Goal: Information Seeking & Learning: Learn about a topic

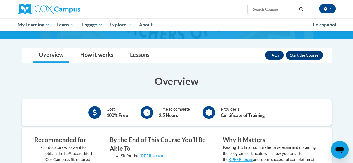
scroll to position [67, 0]
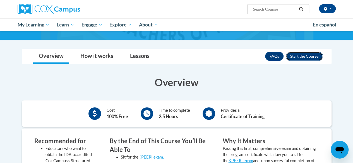
click at [299, 56] on button "Enroll" at bounding box center [304, 56] width 37 height 9
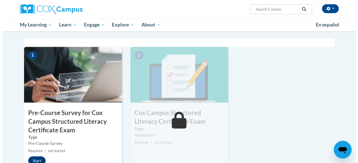
scroll to position [132, 0]
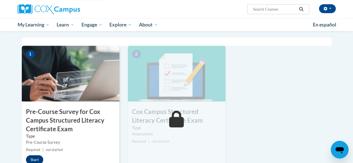
click at [76, 92] on img at bounding box center [71, 74] width 98 height 56
click at [35, 158] on button "Start" at bounding box center [34, 160] width 17 height 9
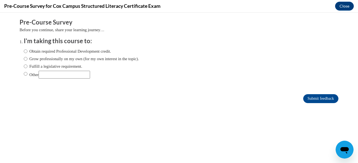
scroll to position [0, 0]
click at [74, 52] on label "Obtain required Professional Development credit." at bounding box center [67, 51] width 87 height 6
click at [27, 52] on input "Obtain required Professional Development credit." at bounding box center [26, 51] width 4 height 6
radio input "true"
click at [306, 100] on input "Submit feedback" at bounding box center [320, 98] width 35 height 9
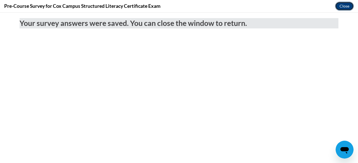
click at [341, 7] on button "Close" at bounding box center [344, 6] width 19 height 9
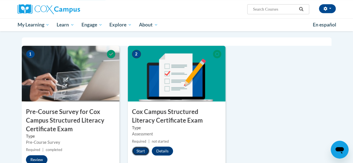
click at [140, 153] on button "Start" at bounding box center [140, 151] width 17 height 9
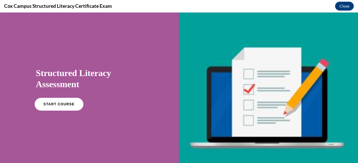
click at [62, 105] on span "START COURSE" at bounding box center [58, 105] width 31 height 4
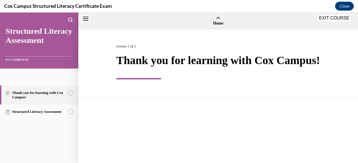
scroll to position [17, 0]
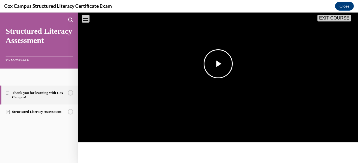
click at [218, 64] on span "Video player" at bounding box center [218, 64] width 0 height 0
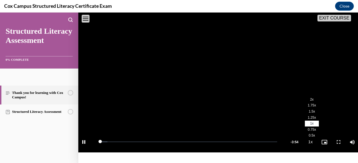
click at [310, 102] on span "2x" at bounding box center [312, 100] width 4 height 4
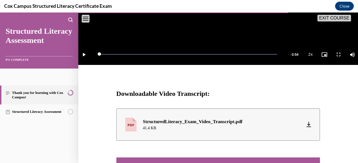
scroll to position [255, 0]
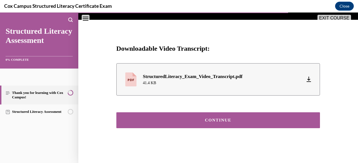
click at [226, 115] on button "CONTINUE" at bounding box center [217, 121] width 203 height 16
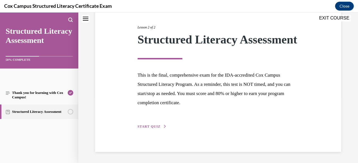
scroll to position [77, 0]
click at [145, 126] on span "START QUIZ" at bounding box center [148, 127] width 23 height 4
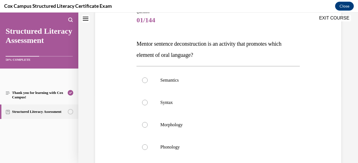
scroll to position [70, 0]
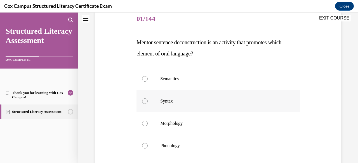
click at [144, 102] on div at bounding box center [145, 102] width 6 height 6
click at [144, 102] on input "Syntax" at bounding box center [145, 102] width 6 height 6
radio input "true"
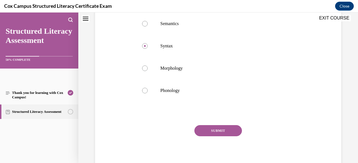
click at [219, 129] on button "SUBMIT" at bounding box center [217, 130] width 47 height 11
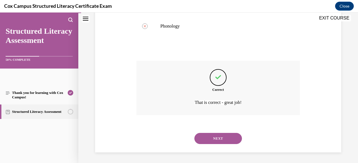
click at [215, 138] on button "NEXT" at bounding box center [217, 138] width 47 height 11
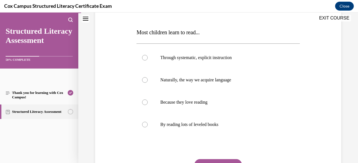
scroll to position [80, 0]
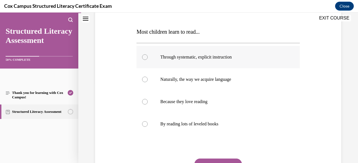
click at [204, 59] on span "Through systematic, explicit instruction" at bounding box center [195, 57] width 71 height 5
click at [147, 59] on input "Through systematic, explicit instruction" at bounding box center [145, 57] width 6 height 6
radio input "true"
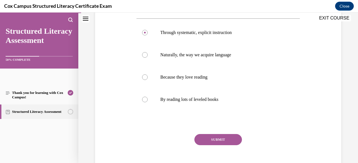
click at [220, 137] on button "SUBMIT" at bounding box center [217, 139] width 47 height 11
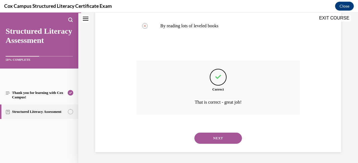
scroll to position [178, 0]
click at [207, 140] on button "NEXT" at bounding box center [217, 139] width 47 height 11
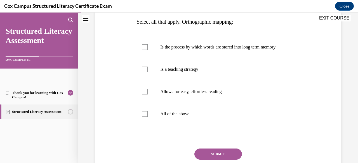
scroll to position [92, 0]
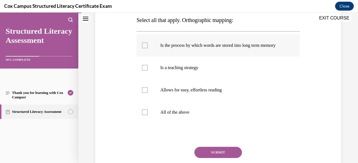
click at [144, 48] on div at bounding box center [145, 46] width 6 height 6
click at [144, 48] on input "Is the process by which words are stored into long term memory" at bounding box center [145, 46] width 6 height 6
checkbox input "true"
click at [144, 71] on div at bounding box center [145, 68] width 6 height 6
click at [144, 71] on input "Is a teaching strategy" at bounding box center [145, 68] width 6 height 6
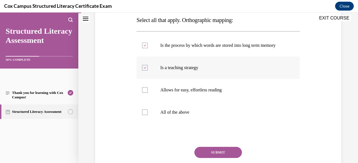
click at [144, 69] on icon at bounding box center [145, 68] width 3 height 2
click at [144, 71] on input "Is a teaching strategy" at bounding box center [145, 68] width 6 height 6
checkbox input "false"
click at [217, 156] on button "SUBMIT" at bounding box center [217, 152] width 47 height 11
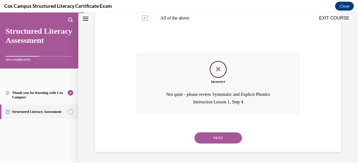
click at [214, 135] on button "NEXT" at bounding box center [217, 138] width 47 height 11
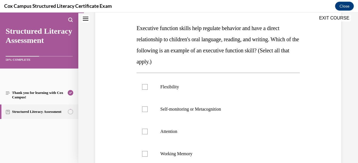
scroll to position [87, 0]
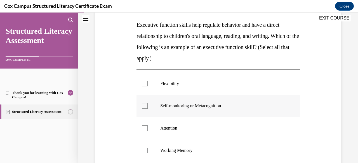
click at [177, 98] on label "Self-monitoring or Metacognition" at bounding box center [217, 106] width 163 height 22
click at [147, 103] on input "Self-monitoring or Metacognition" at bounding box center [145, 106] width 6 height 6
checkbox input "true"
click at [173, 124] on label "Attention" at bounding box center [217, 128] width 163 height 22
click at [147, 126] on input "Attention" at bounding box center [145, 129] width 6 height 6
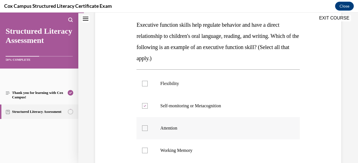
checkbox input "true"
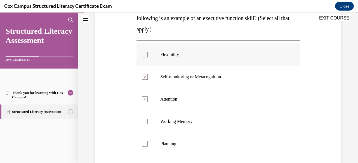
scroll to position [126, 0]
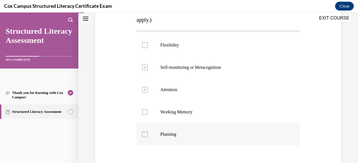
click at [165, 134] on span "Planning" at bounding box center [168, 134] width 16 height 5
click at [147, 134] on input "Planning" at bounding box center [145, 135] width 6 height 6
checkbox input "true"
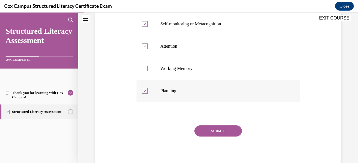
scroll to position [171, 0]
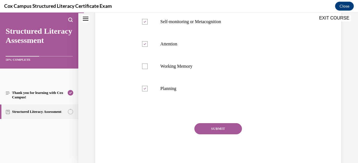
click at [209, 129] on button "SUBMIT" at bounding box center [217, 128] width 47 height 11
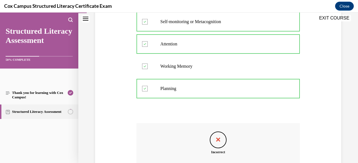
scroll to position [242, 0]
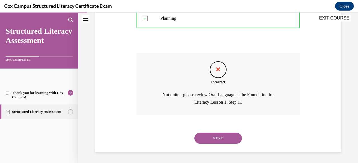
click at [209, 136] on button "NEXT" at bounding box center [217, 138] width 47 height 11
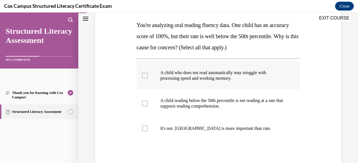
scroll to position [89, 0]
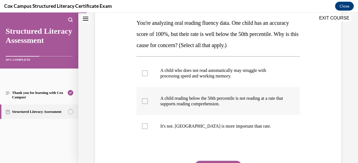
click at [190, 95] on label "A child reading below the 50th percentile is not reading at a rate that support…" at bounding box center [217, 101] width 163 height 28
click at [147, 99] on input "A child reading below the 50th percentile is not reading at a rate that support…" at bounding box center [145, 102] width 6 height 6
checkbox input "true"
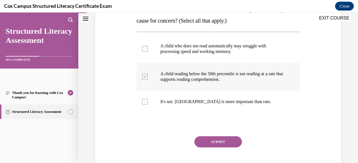
scroll to position [114, 0]
click at [213, 140] on button "SUBMIT" at bounding box center [217, 141] width 47 height 11
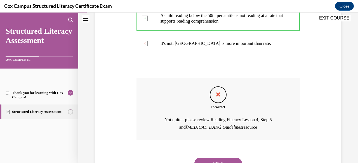
scroll to position [189, 0]
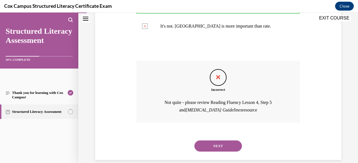
click at [213, 146] on button "NEXT" at bounding box center [217, 146] width 47 height 11
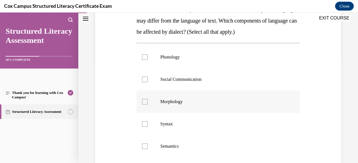
scroll to position [103, 0]
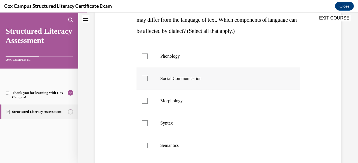
click at [186, 72] on label "Social Communication" at bounding box center [217, 79] width 163 height 22
click at [147, 76] on input "Social Communication" at bounding box center [145, 79] width 6 height 6
checkbox input "true"
click at [170, 124] on p "Syntax" at bounding box center [222, 124] width 125 height 6
click at [147, 124] on input "Syntax" at bounding box center [145, 124] width 6 height 6
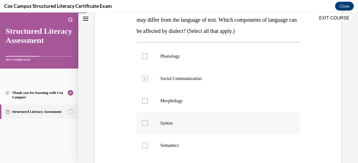
checkbox input "true"
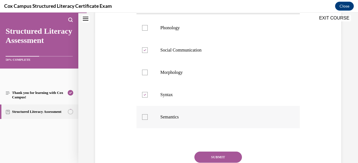
click at [171, 115] on p "Semantics" at bounding box center [222, 118] width 125 height 6
click at [147, 115] on input "Semantics" at bounding box center [145, 118] width 6 height 6
click at [171, 115] on p "Semantics" at bounding box center [222, 118] width 125 height 6
click at [147, 115] on input "Semantics" at bounding box center [145, 118] width 6 height 6
checkbox input "false"
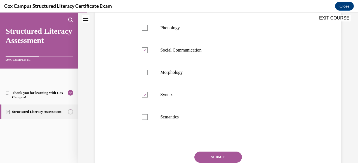
click at [210, 158] on button "SUBMIT" at bounding box center [217, 157] width 47 height 11
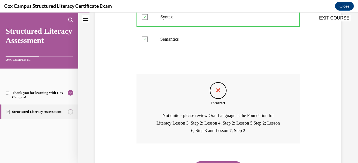
scroll to position [210, 0]
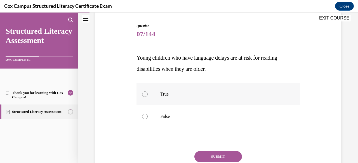
scroll to position [54, 0]
click at [163, 89] on label "True" at bounding box center [217, 94] width 163 height 22
click at [147, 91] on input "True" at bounding box center [145, 94] width 6 height 6
radio input "true"
click at [218, 153] on button "SUBMIT" at bounding box center [217, 156] width 47 height 11
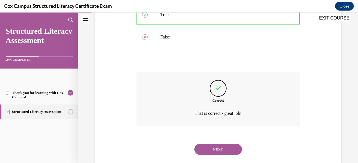
scroll to position [145, 0]
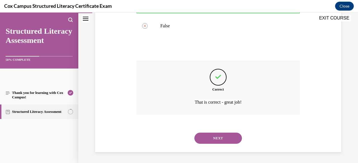
click at [208, 136] on button "NEXT" at bounding box center [217, 138] width 47 height 11
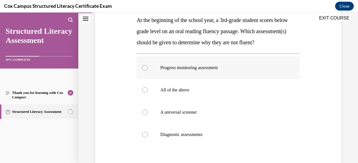
scroll to position [91, 0]
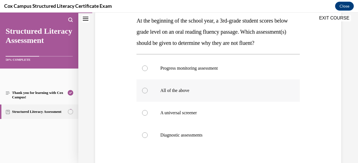
click at [180, 94] on p "All of the above" at bounding box center [222, 91] width 125 height 6
click at [147, 94] on input "All of the above" at bounding box center [145, 91] width 6 height 6
radio input "true"
click at [185, 124] on label "A universal screener" at bounding box center [217, 113] width 163 height 22
click at [147, 116] on input "A universal screener" at bounding box center [145, 113] width 6 height 6
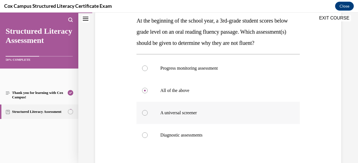
radio input "true"
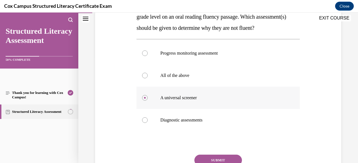
scroll to position [110, 0]
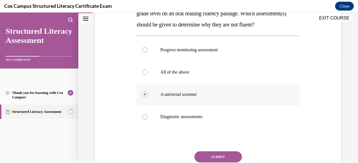
click at [185, 119] on span "Diagnostic assessments" at bounding box center [181, 117] width 42 height 5
click at [147, 120] on input "Diagnostic assessments" at bounding box center [145, 117] width 6 height 6
radio input "true"
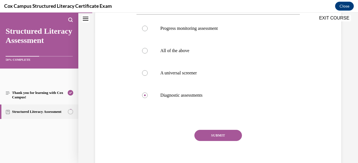
click at [212, 141] on button "SUBMIT" at bounding box center [217, 135] width 47 height 11
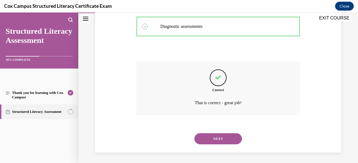
scroll to position [212, 0]
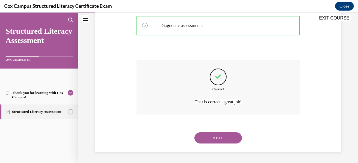
click at [210, 141] on button "NEXT" at bounding box center [217, 138] width 47 height 11
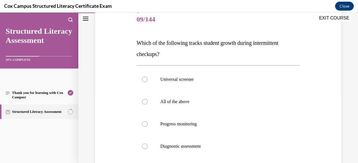
scroll to position [69, 0]
click at [179, 117] on label "Progress monitoring" at bounding box center [217, 124] width 163 height 22
click at [147, 121] on input "Progress monitoring" at bounding box center [145, 124] width 6 height 6
radio input "true"
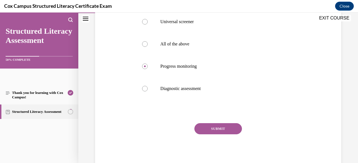
click at [211, 130] on button "SUBMIT" at bounding box center [217, 128] width 47 height 11
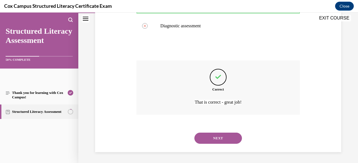
click at [209, 139] on button "NEXT" at bounding box center [217, 138] width 47 height 11
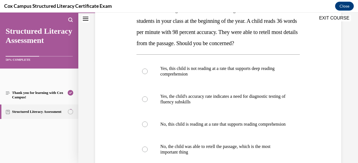
scroll to position [103, 0]
click at [193, 70] on p "Yes, this child is not reading at a rate that supports deep reading comprehensi…" at bounding box center [222, 71] width 125 height 11
click at [147, 70] on input "Yes, this child is not reading at a rate that supports deep reading comprehensi…" at bounding box center [145, 71] width 6 height 6
radio input "true"
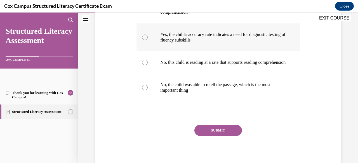
scroll to position [171, 0]
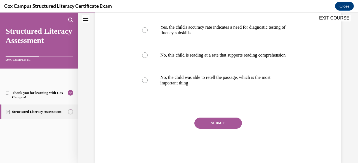
click at [206, 129] on button "SUBMIT" at bounding box center [217, 123] width 47 height 11
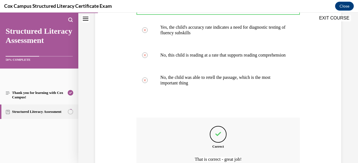
scroll to position [234, 0]
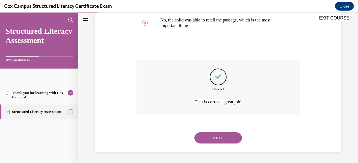
click at [207, 137] on button "NEXT" at bounding box center [217, 138] width 47 height 11
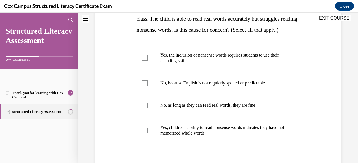
scroll to position [105, 0]
click at [207, 136] on p "Yes, children's ability to read nonsense words indicates they have not memorize…" at bounding box center [222, 130] width 125 height 11
click at [147, 133] on input "Yes, children's ability to read nonsense words indicates they have not memorize…" at bounding box center [145, 131] width 6 height 6
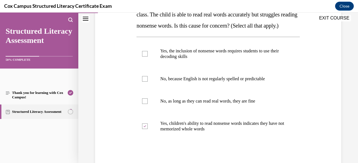
scroll to position [101, 0]
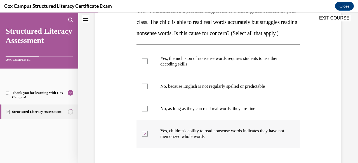
click at [201, 140] on p "Yes, children's ability to read nonsense words indicates they have not memorize…" at bounding box center [222, 133] width 125 height 11
click at [147, 137] on input "Yes, children's ability to read nonsense words indicates they have not memorize…" at bounding box center [145, 134] width 6 height 6
checkbox input "false"
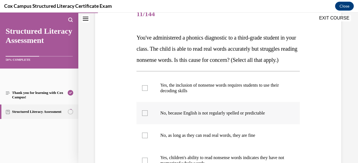
scroll to position [74, 0]
click at [204, 94] on span "Yes, the inclusion of nonsense words requires students to use their decoding sk…" at bounding box center [219, 89] width 118 height 10
click at [147, 92] on input "Yes, the inclusion of nonsense words requires students to use their decoding sk…" at bounding box center [145, 89] width 6 height 6
checkbox input "true"
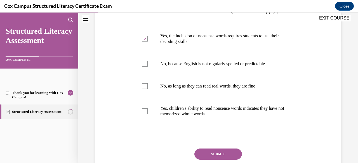
scroll to position [139, 0]
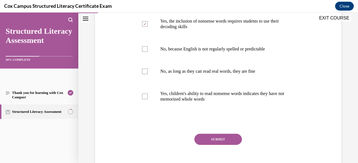
click at [213, 145] on button "SUBMIT" at bounding box center [217, 139] width 47 height 11
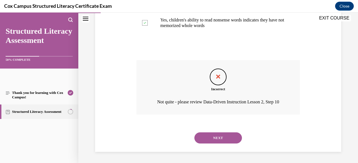
scroll to position [216, 0]
click at [210, 144] on button "NEXT" at bounding box center [217, 138] width 47 height 11
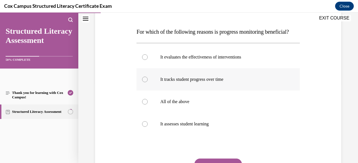
scroll to position [82, 0]
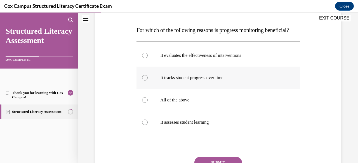
click at [208, 89] on label "It tracks student progress over time" at bounding box center [217, 78] width 163 height 22
click at [147, 81] on input "It tracks student progress over time" at bounding box center [145, 78] width 6 height 6
radio input "true"
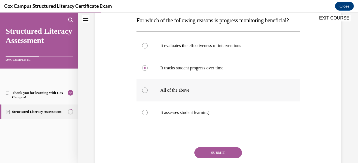
click at [189, 98] on label "All of the above" at bounding box center [217, 90] width 163 height 22
click at [147, 93] on input "All of the above" at bounding box center [145, 91] width 6 height 6
radio input "true"
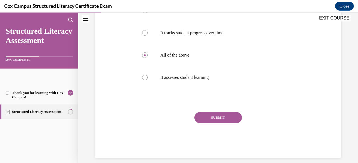
click at [211, 123] on button "SUBMIT" at bounding box center [217, 117] width 47 height 11
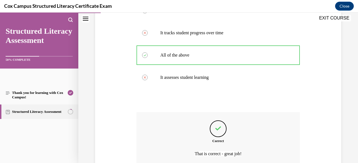
scroll to position [190, 0]
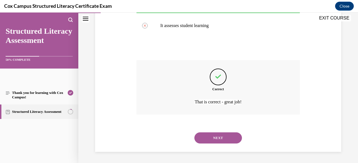
click at [209, 144] on div "NEXT" at bounding box center [217, 138] width 163 height 22
click at [208, 140] on button "NEXT" at bounding box center [217, 138] width 47 height 11
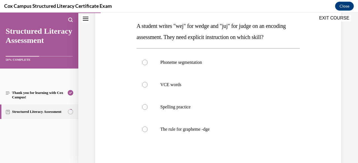
scroll to position [87, 0]
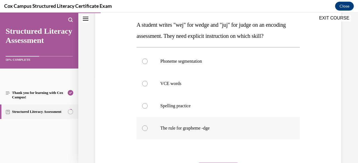
click at [199, 131] on label "The rule for grapheme -dge" at bounding box center [217, 128] width 163 height 22
click at [147, 131] on input "The rule for grapheme -dge" at bounding box center [145, 129] width 6 height 6
radio input "true"
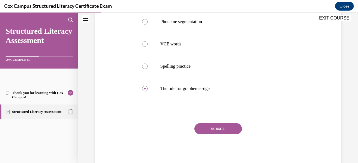
click at [206, 127] on button "SUBMIT" at bounding box center [217, 128] width 47 height 11
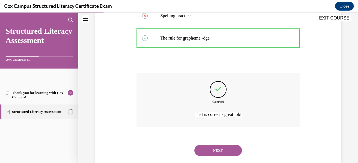
click at [210, 151] on button "NEXT" at bounding box center [217, 150] width 47 height 11
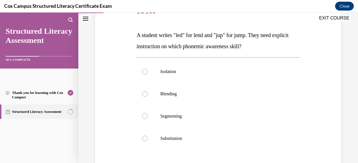
scroll to position [78, 0]
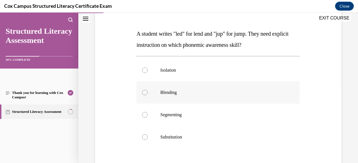
click at [180, 97] on label "Blending" at bounding box center [217, 93] width 163 height 22
click at [147, 96] on input "Blending" at bounding box center [145, 93] width 6 height 6
radio input "true"
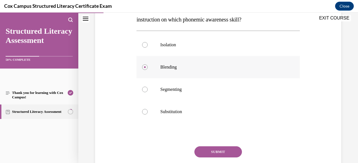
scroll to position [110, 0]
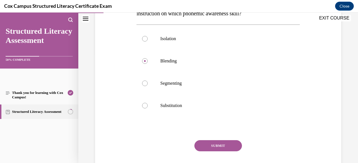
click at [211, 146] on button "SUBMIT" at bounding box center [217, 145] width 47 height 11
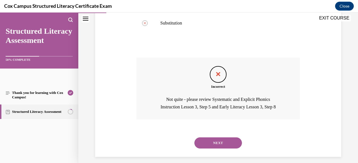
click at [209, 144] on button "NEXT" at bounding box center [217, 143] width 47 height 11
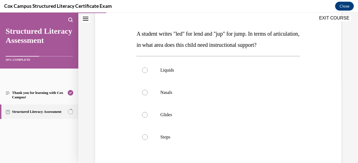
scroll to position [80, 0]
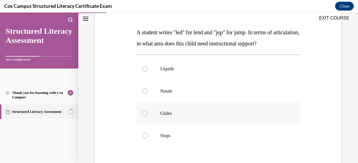
click at [172, 125] on label "Glides" at bounding box center [217, 114] width 163 height 22
click at [147, 116] on input "Glides" at bounding box center [145, 114] width 6 height 6
radio input "true"
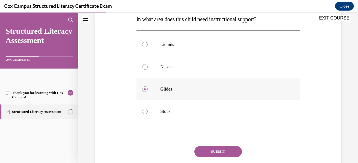
scroll to position [104, 0]
click at [171, 47] on span "Liquids" at bounding box center [167, 44] width 14 height 5
click at [147, 47] on input "Liquids" at bounding box center [145, 45] width 6 height 6
radio input "true"
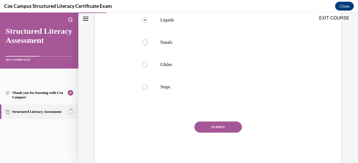
scroll to position [129, 0]
click at [227, 133] on button "SUBMIT" at bounding box center [217, 126] width 47 height 11
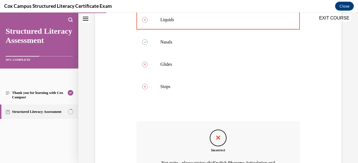
scroll to position [208, 0]
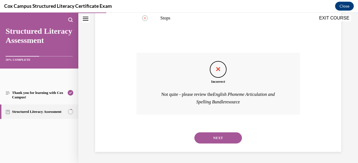
click at [214, 142] on button "NEXT" at bounding box center [217, 138] width 47 height 11
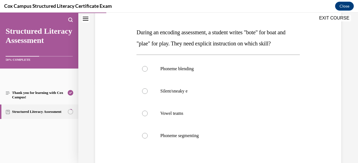
scroll to position [86, 0]
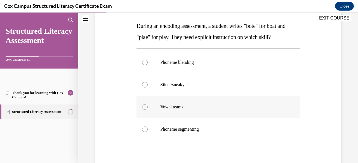
click at [179, 103] on label "Vowel teams" at bounding box center [217, 107] width 163 height 22
click at [147, 104] on input "Vowel teams" at bounding box center [145, 107] width 6 height 6
radio input "true"
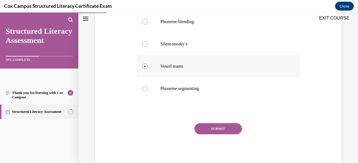
scroll to position [127, 0]
click at [202, 131] on button "SUBMIT" at bounding box center [217, 128] width 47 height 11
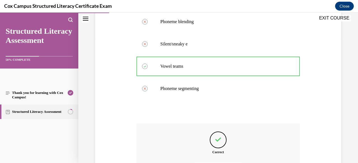
scroll to position [190, 0]
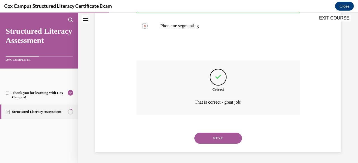
click at [209, 139] on button "NEXT" at bounding box center [217, 138] width 47 height 11
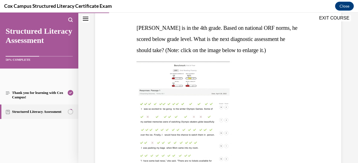
scroll to position [79, 0]
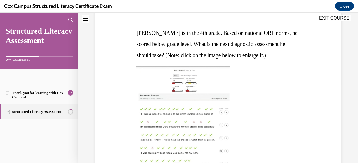
click at [176, 79] on img at bounding box center [183, 119] width 95 height 106
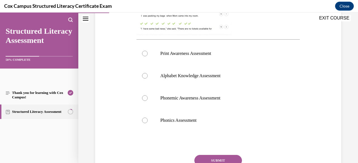
scroll to position [218, 0]
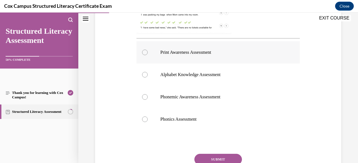
click at [201, 55] on p "Print Awareness Assessment" at bounding box center [222, 53] width 125 height 6
click at [147, 55] on input "Print Awareness Assessment" at bounding box center [145, 53] width 6 height 6
radio input "true"
click at [214, 158] on button "SUBMIT" at bounding box center [217, 159] width 47 height 11
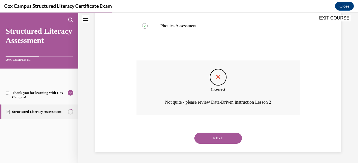
click at [215, 134] on button "NEXT" at bounding box center [217, 138] width 47 height 11
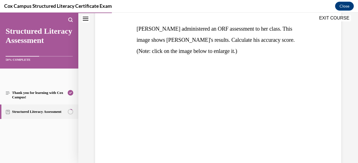
scroll to position [83, 0]
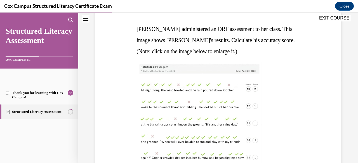
click at [215, 134] on img at bounding box center [198, 116] width 125 height 106
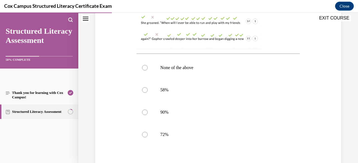
scroll to position [206, 0]
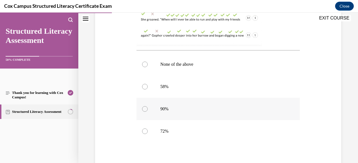
click at [173, 106] on label "90%" at bounding box center [217, 109] width 163 height 22
click at [147, 106] on input "90%" at bounding box center [145, 109] width 6 height 6
radio input "true"
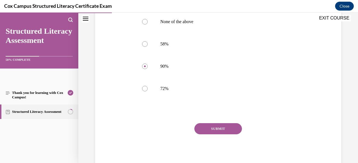
click at [215, 131] on button "SUBMIT" at bounding box center [217, 128] width 47 height 11
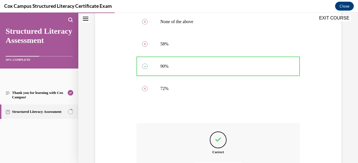
scroll to position [311, 0]
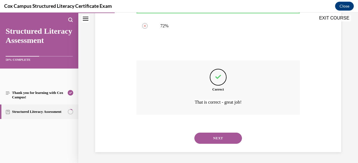
click at [212, 134] on button "NEXT" at bounding box center [217, 138] width 47 height 11
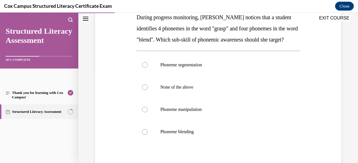
scroll to position [95, 0]
click at [170, 76] on label "Phoneme segmentation" at bounding box center [217, 65] width 163 height 22
click at [147, 68] on input "Phoneme segmentation" at bounding box center [145, 65] width 6 height 6
radio input "true"
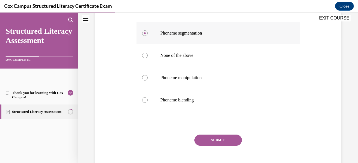
scroll to position [149, 0]
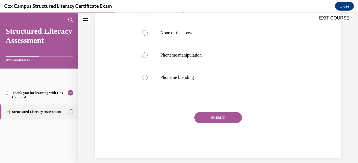
click at [207, 123] on button "SUBMIT" at bounding box center [217, 117] width 47 height 11
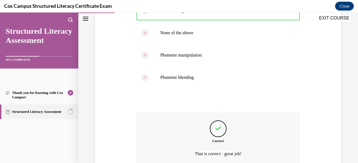
scroll to position [212, 0]
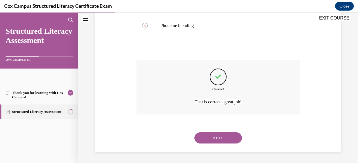
click at [213, 140] on button "NEXT" at bounding box center [217, 138] width 47 height 11
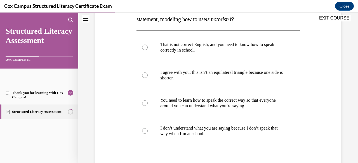
scroll to position [115, 0]
click at [225, 77] on p "I agree with you; this isn’t an equilateral triangle because one side is shorte…" at bounding box center [222, 75] width 125 height 11
click at [147, 77] on input "I agree with you; this isn’t an equilateral triangle because one side is shorte…" at bounding box center [145, 75] width 6 height 6
radio input "true"
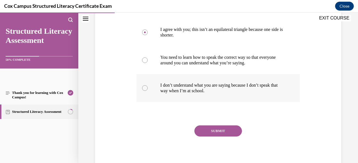
scroll to position [158, 0]
click at [220, 130] on button "SUBMIT" at bounding box center [217, 130] width 47 height 11
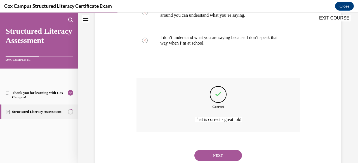
scroll to position [223, 0]
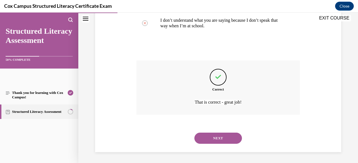
click at [211, 140] on button "NEXT" at bounding box center [217, 138] width 47 height 11
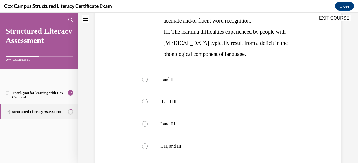
scroll to position [149, 0]
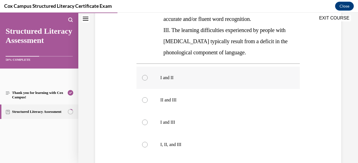
click at [170, 84] on label "I and II" at bounding box center [217, 78] width 163 height 22
click at [147, 81] on input "I and II" at bounding box center [145, 78] width 6 height 6
radio input "true"
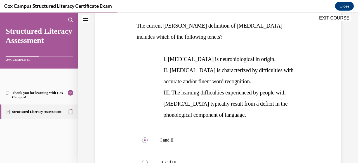
scroll to position [152, 0]
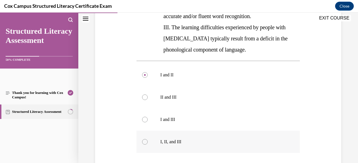
click at [164, 139] on p "I, II, and III" at bounding box center [222, 142] width 125 height 6
click at [147, 139] on input "I, II, and III" at bounding box center [145, 142] width 6 height 6
radio input "true"
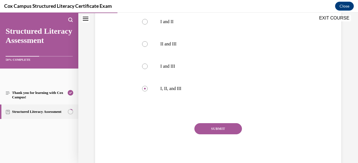
click at [215, 130] on button "SUBMIT" at bounding box center [217, 128] width 47 height 11
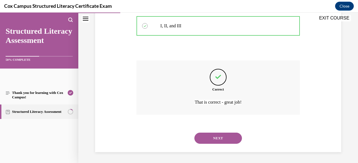
click at [215, 137] on button "NEXT" at bounding box center [217, 138] width 47 height 11
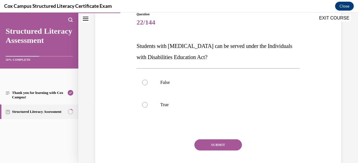
scroll to position [66, 0]
click at [175, 102] on p "True" at bounding box center [222, 105] width 125 height 6
click at [147, 102] on input "True" at bounding box center [145, 105] width 6 height 6
radio input "true"
click at [212, 143] on button "SUBMIT" at bounding box center [217, 144] width 47 height 11
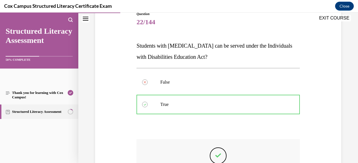
scroll to position [145, 0]
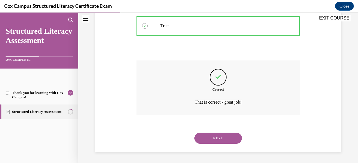
click at [213, 138] on button "NEXT" at bounding box center [217, 138] width 47 height 11
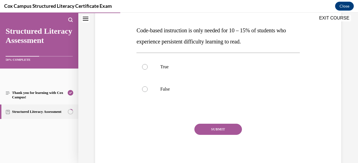
scroll to position [66, 0]
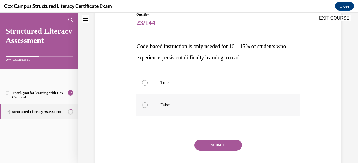
click at [165, 105] on p "False" at bounding box center [222, 106] width 125 height 6
click at [147, 105] on input "False" at bounding box center [145, 106] width 6 height 6
radio input "true"
click at [216, 142] on button "SUBMIT" at bounding box center [217, 145] width 47 height 11
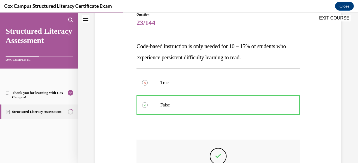
scroll to position [145, 0]
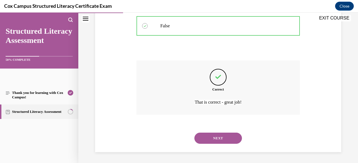
click at [213, 137] on button "NEXT" at bounding box center [217, 138] width 47 height 11
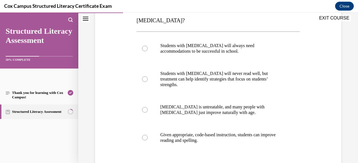
scroll to position [103, 0]
click at [205, 132] on span "Given appropriate, code-based instruction, students can improve reading and spe…" at bounding box center [217, 137] width 115 height 10
click at [147, 135] on input "Given appropriate, code-based instruction, students can improve reading and spe…" at bounding box center [145, 138] width 6 height 6
radio input "true"
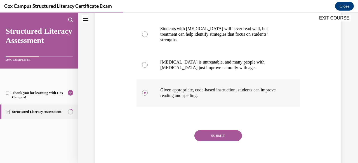
scroll to position [149, 0]
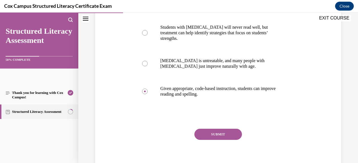
click at [208, 129] on button "SUBMIT" at bounding box center [217, 134] width 47 height 11
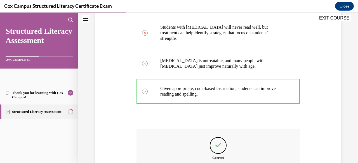
scroll to position [212, 0]
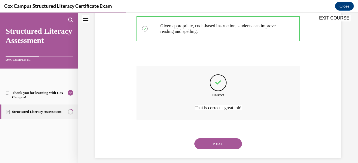
click at [205, 139] on button "NEXT" at bounding box center [217, 144] width 47 height 11
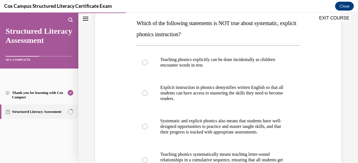
scroll to position [91, 0]
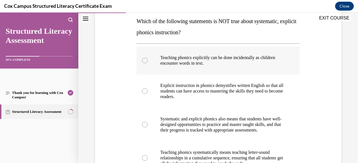
click at [202, 66] on label "Teaching phonics explicitly can be done incidentally as children encounter word…" at bounding box center [217, 61] width 163 height 28
click at [147, 63] on input "Teaching phonics explicitly can be done incidentally as children encounter word…" at bounding box center [145, 61] width 6 height 6
radio input "true"
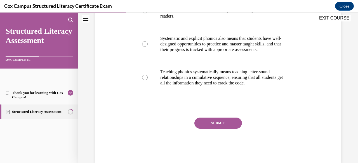
click at [220, 128] on button "SUBMIT" at bounding box center [217, 123] width 47 height 11
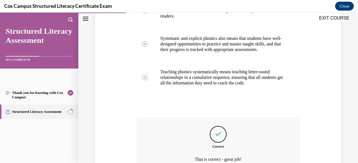
scroll to position [234, 0]
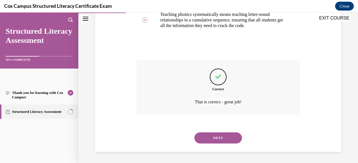
click at [213, 138] on button "NEXT" at bounding box center [217, 138] width 47 height 11
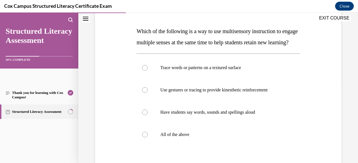
scroll to position [87, 0]
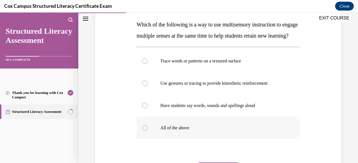
click at [192, 131] on p "All of the above" at bounding box center [222, 128] width 125 height 6
click at [147, 131] on input "All of the above" at bounding box center [145, 128] width 6 height 6
radio input "true"
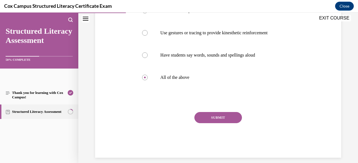
click at [213, 123] on button "SUBMIT" at bounding box center [217, 117] width 47 height 11
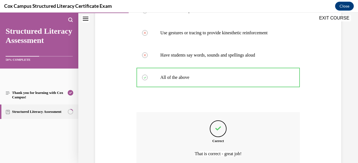
scroll to position [201, 0]
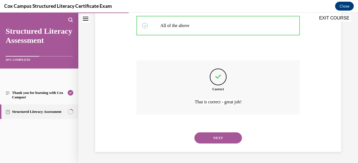
click at [205, 140] on button "NEXT" at bounding box center [217, 138] width 47 height 11
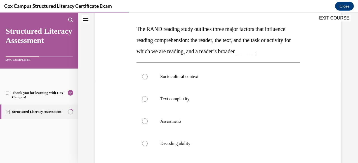
scroll to position [83, 0]
click at [185, 88] on label "Sociocultural context" at bounding box center [217, 76] width 163 height 22
click at [147, 79] on input "Sociocultural context" at bounding box center [145, 77] width 6 height 6
radio input "true"
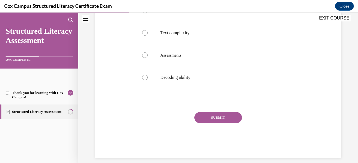
click at [215, 123] on button "SUBMIT" at bounding box center [217, 117] width 47 height 11
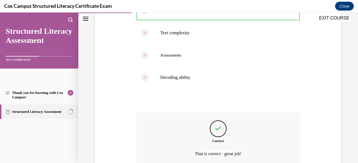
scroll to position [212, 0]
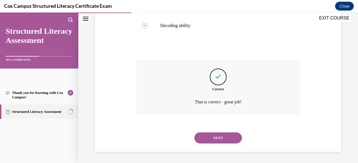
click at [212, 138] on button "NEXT" at bounding box center [217, 138] width 47 height 11
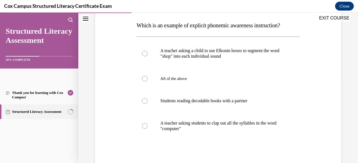
scroll to position [87, 0]
click at [205, 128] on p "A teacher asking students to clap out all the syllables in the word "computer"" at bounding box center [222, 125] width 125 height 11
click at [147, 128] on input "A teacher asking students to clap out all the syllables in the word "computer"" at bounding box center [145, 126] width 6 height 6
radio input "true"
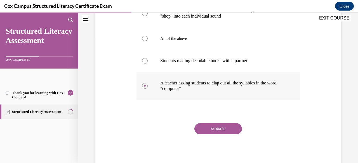
scroll to position [127, 0]
click at [208, 128] on button "SUBMIT" at bounding box center [217, 128] width 47 height 11
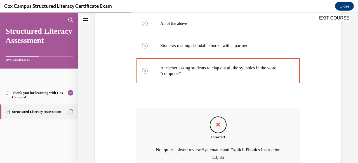
scroll to position [197, 0]
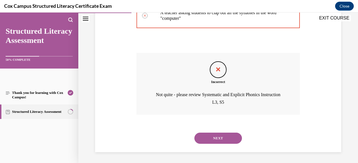
click at [212, 139] on button "NEXT" at bounding box center [217, 138] width 47 height 11
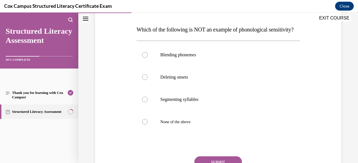
scroll to position [83, 0]
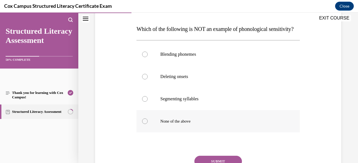
click at [182, 124] on span "None of the above" at bounding box center [175, 121] width 30 height 4
click at [147, 124] on input "None of the above" at bounding box center [145, 122] width 6 height 6
radio input "true"
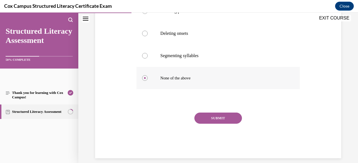
scroll to position [127, 0]
click at [204, 124] on button "SUBMIT" at bounding box center [217, 118] width 47 height 11
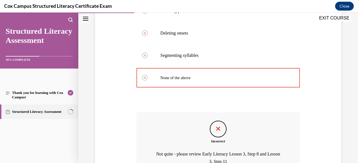
scroll to position [93, 0]
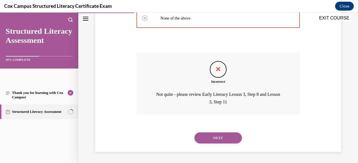
click at [207, 138] on button "NEXT" at bounding box center [217, 138] width 47 height 11
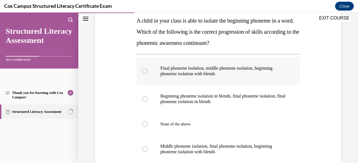
scroll to position [92, 0]
click at [190, 71] on p "Final phoneme isolation, middle phoneme isolation, beginning phoneme isolation …" at bounding box center [222, 70] width 125 height 11
click at [147, 71] on input "Final phoneme isolation, middle phoneme isolation, beginning phoneme isolation …" at bounding box center [145, 71] width 6 height 6
radio input "true"
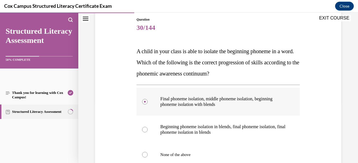
scroll to position [153, 0]
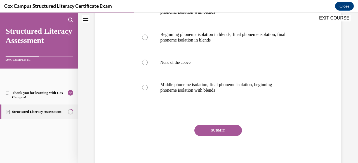
click at [211, 126] on button "SUBMIT" at bounding box center [217, 130] width 47 height 11
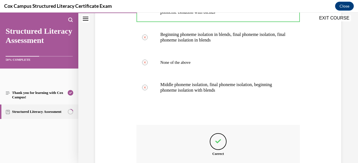
scroll to position [218, 0]
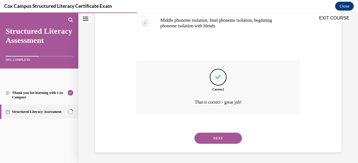
click at [215, 143] on button "NEXT" at bounding box center [217, 138] width 47 height 11
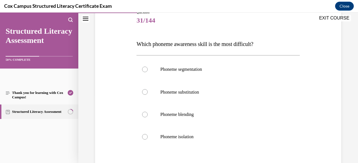
scroll to position [68, 0]
click at [195, 94] on span "Phoneme substitution" at bounding box center [179, 92] width 39 height 5
click at [147, 94] on input "Phoneme substitution" at bounding box center [145, 92] width 6 height 6
radio input "true"
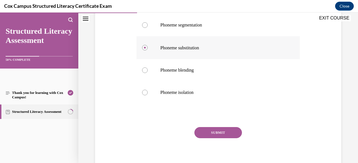
scroll to position [113, 0]
click at [210, 130] on button "SUBMIT" at bounding box center [217, 132] width 47 height 11
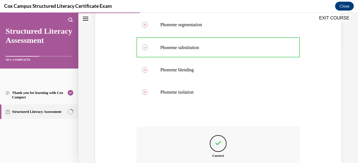
scroll to position [179, 0]
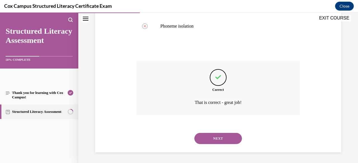
click at [208, 137] on button "NEXT" at bounding box center [217, 138] width 47 height 11
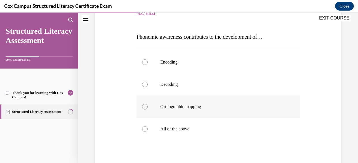
scroll to position [68, 0]
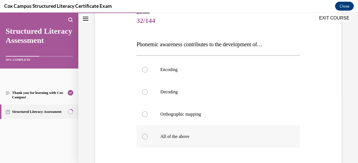
click at [180, 133] on label "All of the above" at bounding box center [217, 137] width 163 height 22
click at [147, 134] on input "All of the above" at bounding box center [145, 137] width 6 height 6
radio input "true"
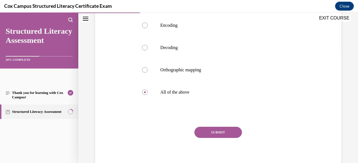
scroll to position [112, 0]
click at [206, 133] on button "SUBMIT" at bounding box center [217, 132] width 47 height 11
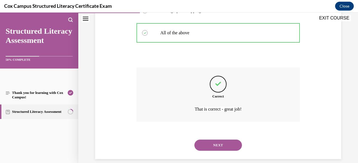
scroll to position [178, 0]
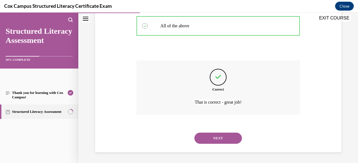
click at [212, 139] on button "NEXT" at bounding box center [217, 138] width 47 height 11
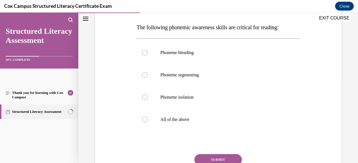
scroll to position [75, 0]
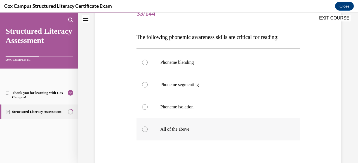
click at [192, 133] on label "All of the above" at bounding box center [217, 129] width 163 height 22
click at [147, 132] on input "All of the above" at bounding box center [145, 130] width 6 height 6
radio input "true"
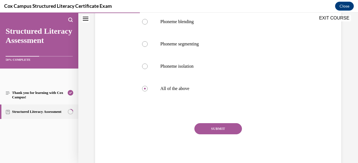
click at [206, 132] on button "SUBMIT" at bounding box center [217, 128] width 47 height 11
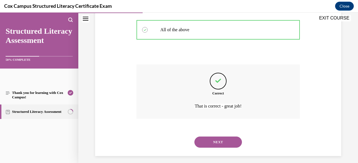
click at [213, 144] on button "NEXT" at bounding box center [217, 142] width 47 height 11
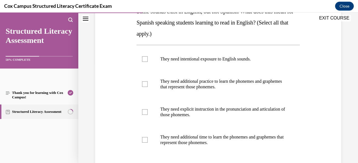
scroll to position [101, 0]
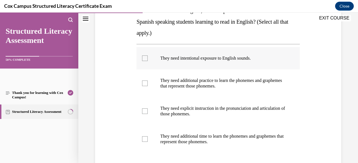
click at [237, 61] on label "They need intentional exposure to English sounds." at bounding box center [217, 58] width 163 height 22
click at [147, 61] on input "They need intentional exposure to English sounds." at bounding box center [145, 59] width 6 height 6
checkbox input "true"
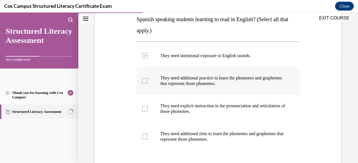
scroll to position [105, 0]
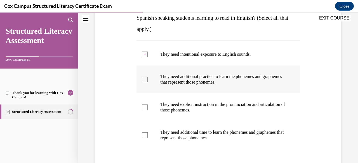
click at [205, 81] on p "They need additional practice to learn the phonemes and graphemes that represen…" at bounding box center [222, 79] width 125 height 11
click at [147, 81] on input "They need additional practice to learn the phonemes and graphemes that represen…" at bounding box center [145, 80] width 6 height 6
checkbox input "true"
click at [197, 116] on label "They need explicit instruction in the pronunciation and articulation of those p…" at bounding box center [217, 108] width 163 height 28
click at [147, 110] on input "They need explicit instruction in the pronunciation and articulation of those p…" at bounding box center [145, 108] width 6 height 6
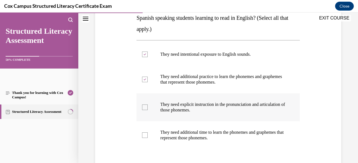
checkbox input "true"
click at [197, 135] on p "They need additional time to learn the phonemes and graphemes that represent th…" at bounding box center [222, 135] width 125 height 11
click at [147, 135] on input "They need additional time to learn the phonemes and graphemes that represent th…" at bounding box center [145, 136] width 6 height 6
checkbox input "true"
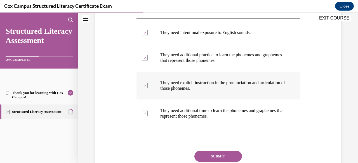
scroll to position [135, 0]
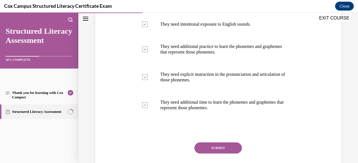
click at [220, 146] on button "SUBMIT" at bounding box center [217, 148] width 47 height 11
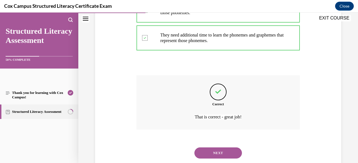
scroll to position [203, 0]
click at [213, 153] on button "NEXT" at bounding box center [217, 152] width 47 height 11
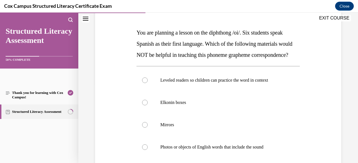
scroll to position [81, 0]
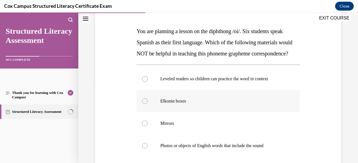
click at [274, 113] on label "Elkonin boxes" at bounding box center [217, 101] width 163 height 22
click at [147, 104] on input "Elkonin boxes" at bounding box center [145, 102] width 6 height 6
radio input "true"
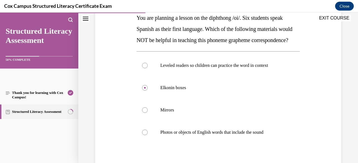
scroll to position [96, 0]
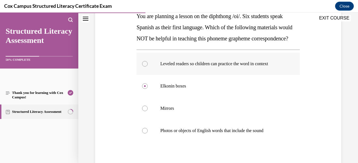
click at [156, 75] on label "Leveled readers so children can practice the word in context" at bounding box center [217, 64] width 163 height 22
click at [147, 67] on input "Leveled readers so children can practice the word in context" at bounding box center [145, 64] width 6 height 6
radio input "true"
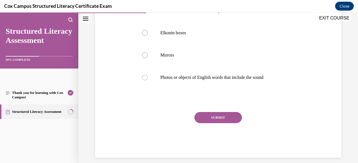
click at [206, 123] on button "SUBMIT" at bounding box center [217, 117] width 47 height 11
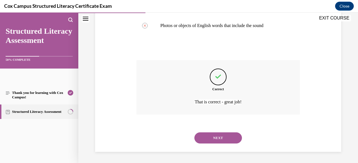
click at [210, 139] on button "NEXT" at bounding box center [217, 138] width 47 height 11
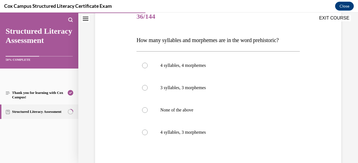
scroll to position [73, 0]
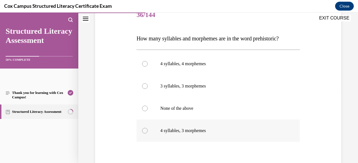
click at [179, 124] on label "4 syllables, 3 morphemes" at bounding box center [217, 131] width 163 height 22
click at [147, 128] on input "4 syllables, 3 morphemes" at bounding box center [145, 131] width 6 height 6
radio input "true"
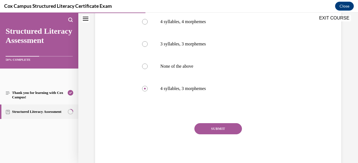
click at [213, 131] on button "SUBMIT" at bounding box center [217, 128] width 47 height 11
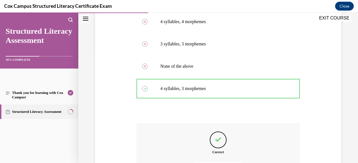
scroll to position [178, 0]
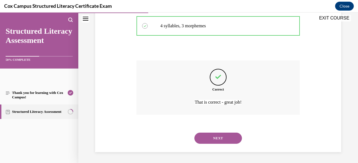
click at [217, 140] on button "NEXT" at bounding box center [217, 138] width 47 height 11
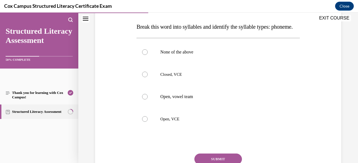
scroll to position [75, 0]
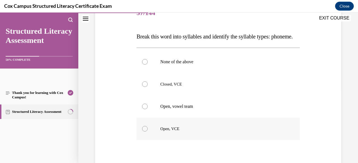
click at [175, 131] on span "Open, VCE" at bounding box center [169, 129] width 19 height 4
click at [147, 132] on input "Open, VCE" at bounding box center [145, 129] width 6 height 6
radio input "true"
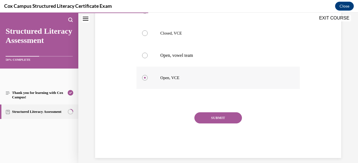
scroll to position [127, 0]
click at [213, 123] on button "SUBMIT" at bounding box center [217, 117] width 47 height 11
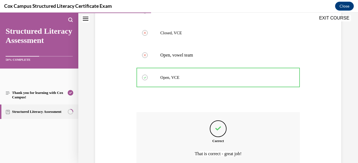
scroll to position [190, 0]
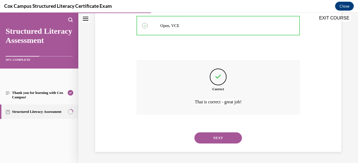
click at [216, 138] on button "NEXT" at bounding box center [217, 138] width 47 height 11
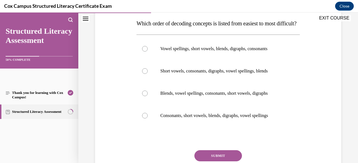
scroll to position [89, 0]
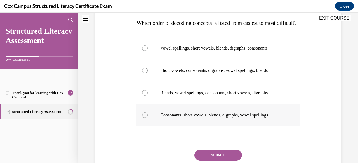
click at [143, 118] on div at bounding box center [145, 116] width 6 height 6
click at [143, 118] on input "Consonants, short vowels, blends, digraphs, vowel spellings" at bounding box center [145, 116] width 6 height 6
radio input "true"
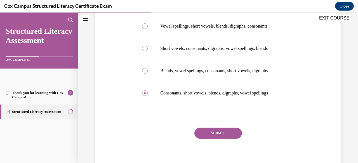
click at [211, 139] on button "SUBMIT" at bounding box center [217, 133] width 47 height 11
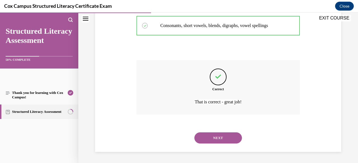
click at [215, 142] on button "NEXT" at bounding box center [217, 138] width 47 height 11
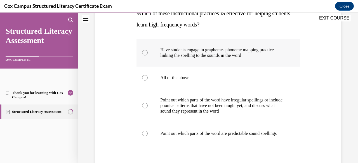
scroll to position [100, 0]
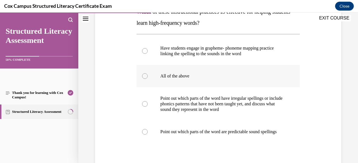
click at [176, 80] on label "All of the above" at bounding box center [217, 76] width 163 height 22
click at [147, 79] on input "All of the above" at bounding box center [145, 76] width 6 height 6
radio input "true"
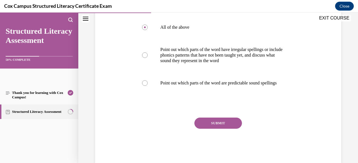
click at [209, 129] on button "SUBMIT" at bounding box center [217, 123] width 47 height 11
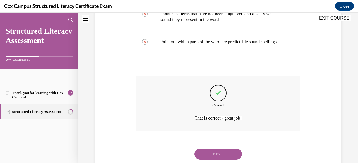
scroll to position [212, 0]
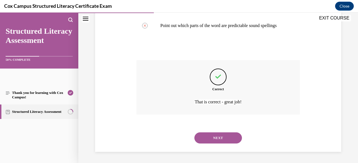
click at [210, 138] on button "NEXT" at bounding box center [217, 138] width 47 height 11
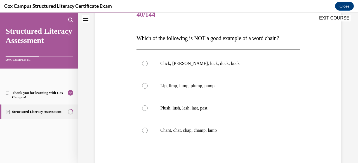
scroll to position [74, 0]
click at [193, 85] on p "Lip, limp, lump, plump, pump" at bounding box center [222, 86] width 125 height 6
click at [147, 85] on input "Lip, limp, lump, plump, pump" at bounding box center [145, 86] width 6 height 6
radio input "true"
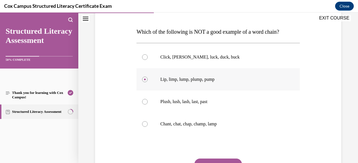
scroll to position [81, 0]
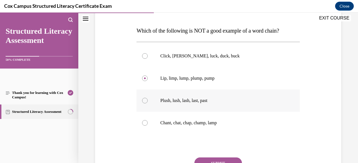
click at [193, 101] on p "Plush, lush, lash, last, past" at bounding box center [222, 101] width 125 height 6
click at [147, 101] on input "Plush, lush, lash, last, past" at bounding box center [145, 101] width 6 height 6
radio input "true"
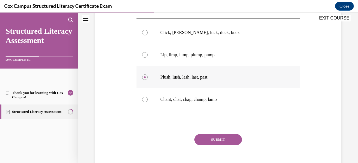
scroll to position [108, 0]
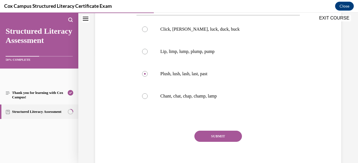
click at [212, 134] on button "SUBMIT" at bounding box center [217, 136] width 47 height 11
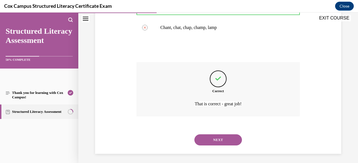
click at [212, 145] on button "NEXT" at bounding box center [217, 140] width 47 height 11
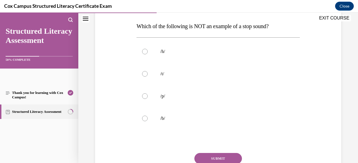
scroll to position [86, 0]
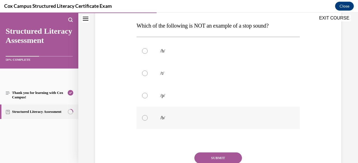
click at [178, 115] on label "/b/" at bounding box center [217, 118] width 163 height 22
click at [147, 115] on input "/b/" at bounding box center [145, 118] width 6 height 6
radio input "true"
click at [169, 41] on label "/h/" at bounding box center [217, 51] width 163 height 22
click at [147, 48] on input "/h/" at bounding box center [145, 51] width 6 height 6
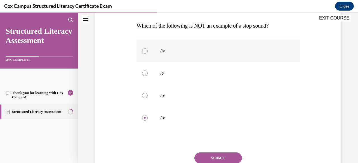
radio input "true"
click at [209, 159] on button "SUBMIT" at bounding box center [217, 158] width 47 height 11
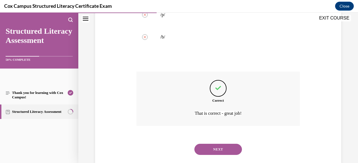
scroll to position [171, 0]
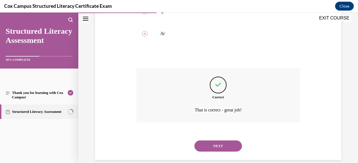
click at [223, 152] on div "NEXT" at bounding box center [217, 146] width 163 height 22
click at [221, 141] on button "NEXT" at bounding box center [217, 146] width 47 height 11
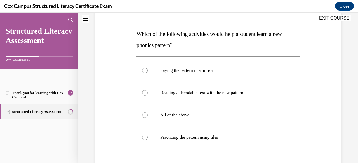
scroll to position [78, 0]
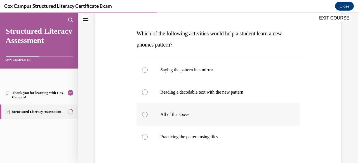
click at [180, 118] on label "All of the above" at bounding box center [217, 115] width 163 height 22
click at [147, 118] on input "All of the above" at bounding box center [145, 115] width 6 height 6
radio input "true"
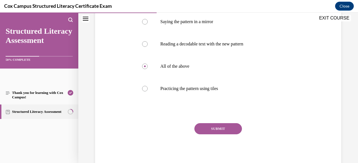
click at [210, 132] on button "SUBMIT" at bounding box center [217, 128] width 47 height 11
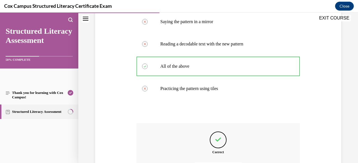
scroll to position [190, 0]
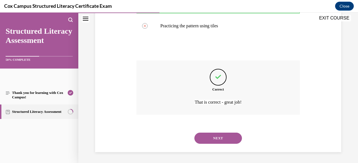
click at [212, 136] on button "NEXT" at bounding box center [217, 138] width 47 height 11
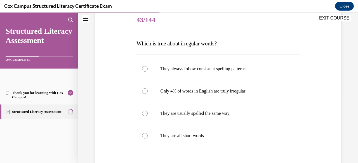
scroll to position [68, 0]
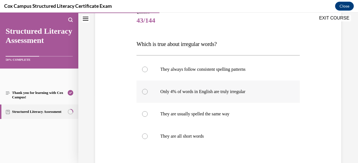
click at [204, 92] on p "Only 4% of words in English are truly irregular" at bounding box center [222, 92] width 125 height 6
click at [147, 92] on input "Only 4% of words in English are truly irregular" at bounding box center [145, 92] width 6 height 6
radio input "true"
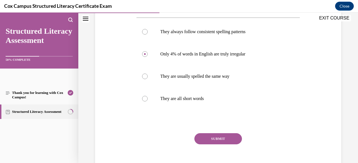
scroll to position [106, 0]
click at [214, 140] on button "SUBMIT" at bounding box center [217, 138] width 47 height 11
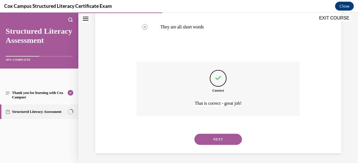
click at [209, 138] on button "NEXT" at bounding box center [217, 139] width 47 height 11
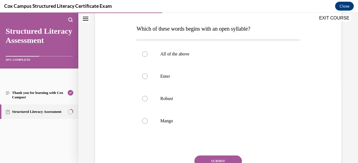
scroll to position [85, 0]
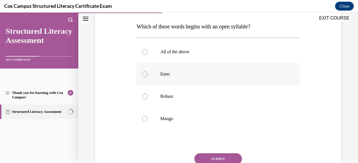
click at [168, 77] on label "Enter" at bounding box center [217, 74] width 163 height 22
click at [147, 77] on input "Enter" at bounding box center [145, 75] width 6 height 6
radio input "true"
click at [218, 158] on button "SUBMIT" at bounding box center [217, 159] width 47 height 11
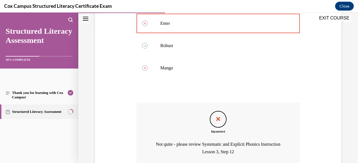
scroll to position [186, 0]
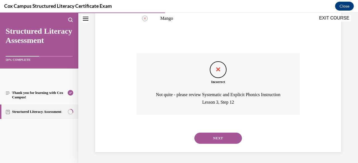
click at [213, 143] on button "NEXT" at bounding box center [217, 138] width 47 height 11
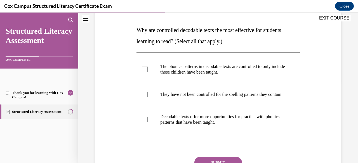
scroll to position [84, 0]
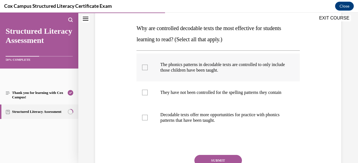
click at [215, 73] on p "The phonics patterns in decodable texts are controlled to only include those ch…" at bounding box center [222, 67] width 125 height 11
click at [147, 70] on input "The phonics patterns in decodable texts are controlled to only include those ch…" at bounding box center [145, 68] width 6 height 6
checkbox input "true"
click at [207, 119] on p "Decodable texts offer more opportunities for practice with phonics patterns tha…" at bounding box center [222, 117] width 125 height 11
click at [147, 119] on input "Decodable texts offer more opportunities for practice with phonics patterns tha…" at bounding box center [145, 118] width 6 height 6
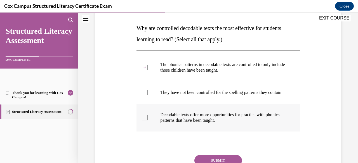
checkbox input "true"
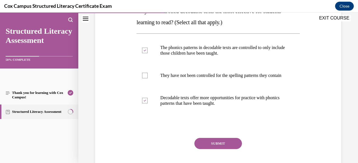
scroll to position [101, 0]
click at [212, 148] on button "SUBMIT" at bounding box center [217, 143] width 47 height 11
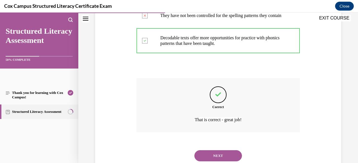
click at [213, 159] on button "NEXT" at bounding box center [217, 156] width 47 height 11
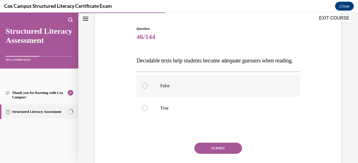
scroll to position [50, 0]
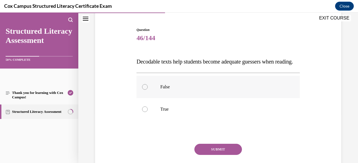
click at [186, 98] on label "False" at bounding box center [217, 87] width 163 height 22
click at [147, 90] on input "False" at bounding box center [145, 87] width 6 height 6
radio input "true"
click at [178, 121] on label "True" at bounding box center [217, 109] width 163 height 22
click at [147, 112] on input "True" at bounding box center [145, 110] width 6 height 6
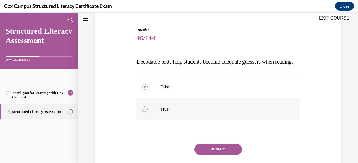
radio input "true"
click at [174, 95] on label "False" at bounding box center [217, 87] width 163 height 22
click at [147, 90] on input "False" at bounding box center [145, 87] width 6 height 6
radio input "true"
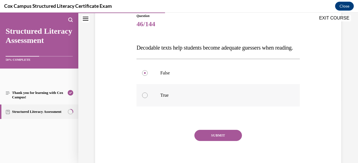
scroll to position [67, 0]
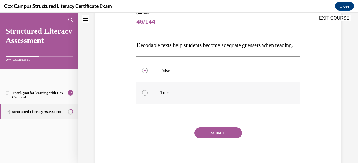
click at [176, 96] on p "True" at bounding box center [222, 93] width 125 height 6
click at [147, 96] on input "True" at bounding box center [145, 93] width 6 height 6
radio input "true"
click at [208, 139] on button "SUBMIT" at bounding box center [217, 133] width 47 height 11
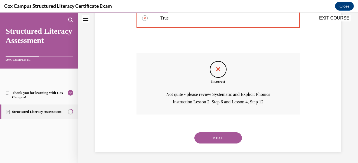
click at [208, 138] on button "NEXT" at bounding box center [217, 138] width 47 height 11
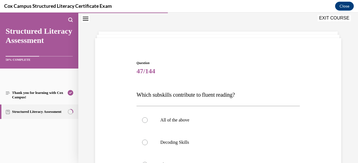
scroll to position [69, 0]
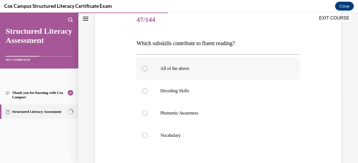
click at [181, 70] on p "All of the above" at bounding box center [222, 69] width 125 height 6
click at [147, 70] on input "All of the above" at bounding box center [145, 69] width 6 height 6
radio input "true"
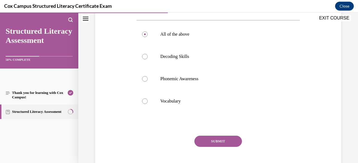
scroll to position [103, 0]
click at [222, 139] on button "SUBMIT" at bounding box center [217, 141] width 47 height 11
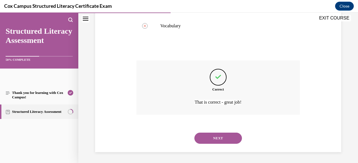
click at [214, 140] on button "NEXT" at bounding box center [217, 138] width 47 height 11
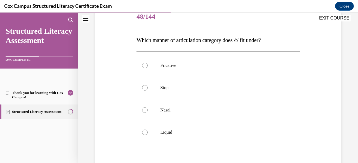
scroll to position [80, 0]
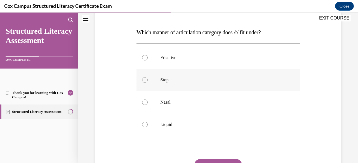
click at [149, 77] on label "Stop" at bounding box center [217, 80] width 163 height 22
click at [147, 77] on input "Stop" at bounding box center [145, 80] width 6 height 6
radio input "true"
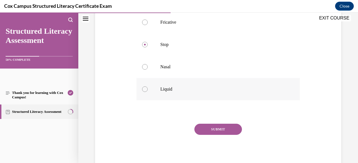
scroll to position [116, 0]
click at [215, 129] on button "SUBMIT" at bounding box center [217, 128] width 47 height 11
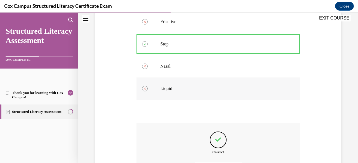
scroll to position [178, 0]
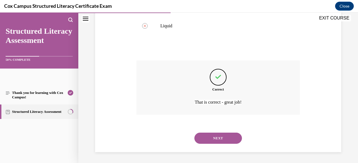
click at [212, 138] on button "NEXT" at bounding box center [217, 138] width 47 height 11
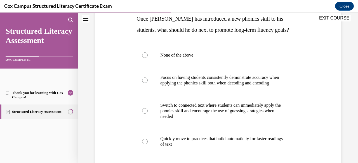
scroll to position [94, 0]
click at [213, 82] on p "Focus on having students consistently demonstrate accuracy when applying the ph…" at bounding box center [222, 80] width 125 height 11
click at [147, 82] on input "Focus on having students consistently demonstrate accuracy when applying the ph…" at bounding box center [145, 80] width 6 height 6
radio input "true"
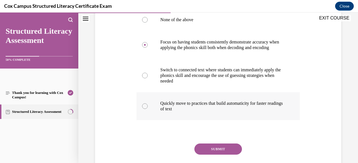
scroll to position [135, 0]
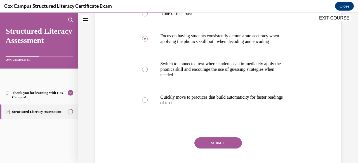
click at [208, 148] on button "SUBMIT" at bounding box center [217, 143] width 47 height 11
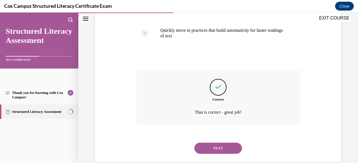
click at [215, 154] on button "NEXT" at bounding box center [217, 148] width 47 height 11
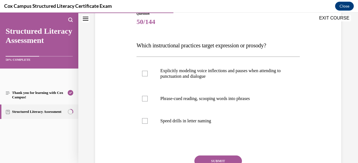
scroll to position [68, 0]
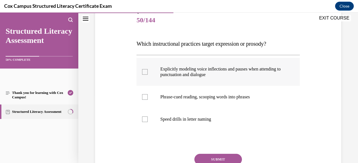
click at [206, 75] on p "Explicitly modeling voice inflections and pauses when attending to punctuation …" at bounding box center [222, 71] width 125 height 11
click at [147, 75] on input "Explicitly modeling voice inflections and pauses when attending to punctuation …" at bounding box center [145, 72] width 6 height 6
checkbox input "true"
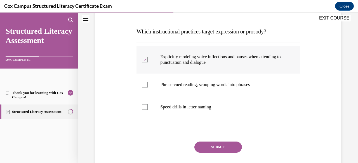
scroll to position [81, 0]
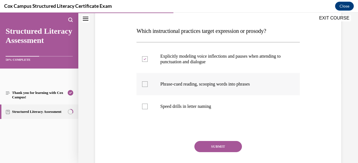
click at [204, 82] on p "Phrase-cued reading, scooping words into phrases" at bounding box center [222, 85] width 125 height 6
click at [147, 82] on input "Phrase-cued reading, scooping words into phrases" at bounding box center [145, 85] width 6 height 6
checkbox input "true"
click at [207, 145] on button "SUBMIT" at bounding box center [217, 146] width 47 height 11
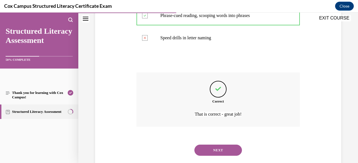
click at [205, 153] on button "NEXT" at bounding box center [217, 150] width 47 height 11
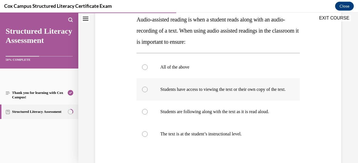
scroll to position [93, 0]
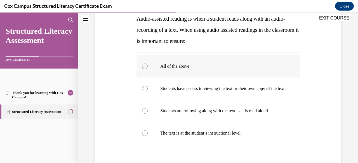
click at [172, 63] on label "All of the above" at bounding box center [217, 66] width 163 height 22
click at [147, 64] on input "All of the above" at bounding box center [145, 67] width 6 height 6
radio input "true"
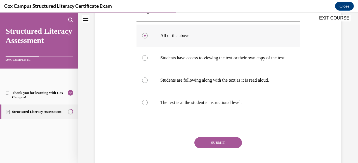
scroll to position [129, 0]
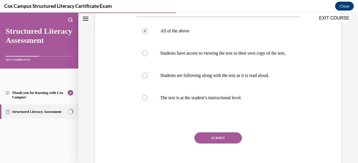
click at [223, 138] on button "SUBMIT" at bounding box center [217, 138] width 47 height 11
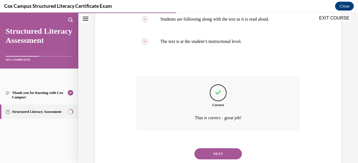
scroll to position [186, 0]
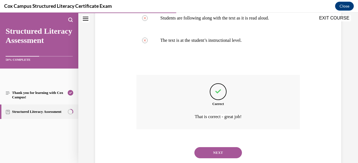
click at [209, 156] on button "NEXT" at bounding box center [217, 152] width 47 height 11
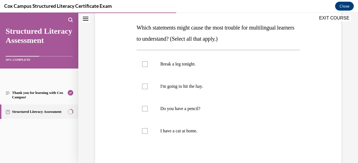
scroll to position [85, 0]
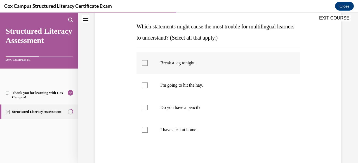
click at [180, 67] on label "Break a leg tonight." at bounding box center [217, 63] width 163 height 22
click at [147, 66] on input "Break a leg tonight." at bounding box center [145, 63] width 6 height 6
checkbox input "true"
click at [179, 87] on p "I'm going to hit the hay." at bounding box center [222, 86] width 125 height 6
click at [147, 87] on input "I'm going to hit the hay." at bounding box center [145, 86] width 6 height 6
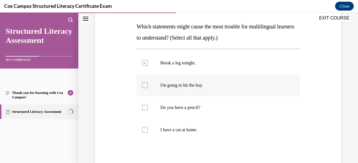
checkbox input "true"
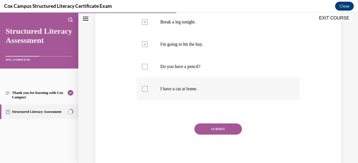
scroll to position [127, 0]
click at [215, 136] on div "SUBMIT NEXT" at bounding box center [217, 146] width 163 height 46
click at [215, 125] on button "SUBMIT" at bounding box center [217, 128] width 47 height 11
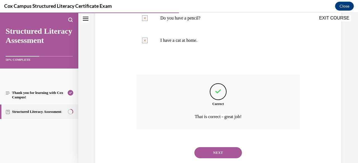
scroll to position [190, 0]
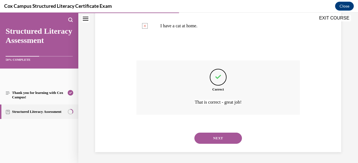
click at [212, 140] on button "NEXT" at bounding box center [217, 138] width 47 height 11
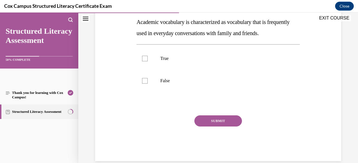
scroll to position [90, 0]
click at [161, 84] on p "False" at bounding box center [222, 81] width 125 height 6
click at [147, 84] on input "False" at bounding box center [145, 81] width 6 height 6
checkbox input "true"
click at [206, 127] on button "SUBMIT" at bounding box center [217, 120] width 47 height 11
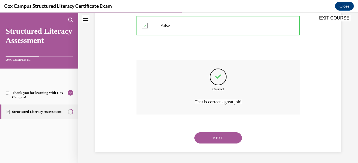
click at [218, 137] on button "NEXT" at bounding box center [217, 138] width 47 height 11
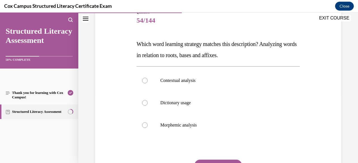
scroll to position [68, 0]
click at [184, 128] on label "Morphemic analysis" at bounding box center [217, 125] width 163 height 22
click at [147, 128] on input "Morphemic analysis" at bounding box center [145, 125] width 6 height 6
radio input "true"
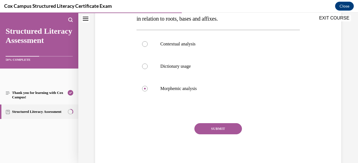
click at [204, 127] on button "SUBMIT" at bounding box center [217, 128] width 47 height 11
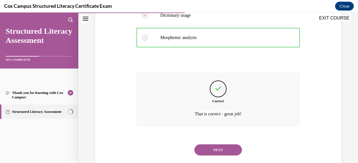
scroll to position [167, 0]
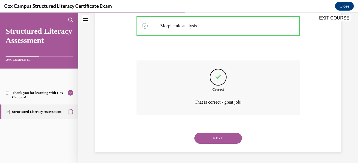
click at [211, 138] on button "NEXT" at bounding box center [217, 138] width 47 height 11
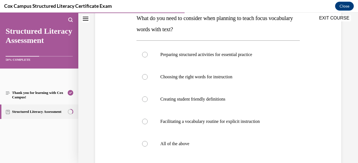
scroll to position [98, 0]
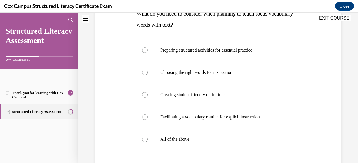
click at [211, 138] on p "All of the above" at bounding box center [222, 140] width 125 height 6
click at [147, 138] on input "All of the above" at bounding box center [145, 140] width 6 height 6
radio input "true"
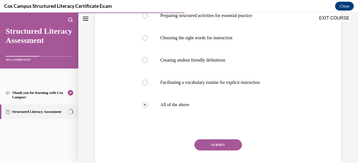
scroll to position [133, 0]
click at [214, 142] on button "SUBMIT" at bounding box center [217, 144] width 47 height 11
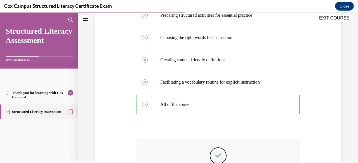
scroll to position [212, 0]
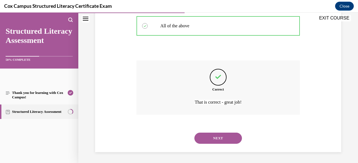
click at [216, 143] on button "NEXT" at bounding box center [217, 138] width 47 height 11
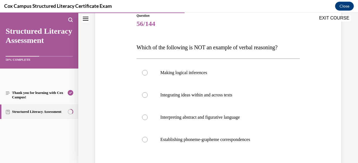
scroll to position [75, 0]
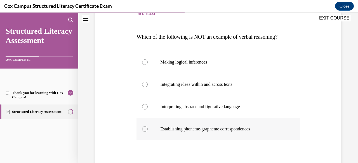
click at [212, 130] on p "Establishing phoneme-grapheme correspondences" at bounding box center [222, 130] width 125 height 6
click at [147, 130] on input "Establishing phoneme-grapheme correspondences" at bounding box center [145, 130] width 6 height 6
radio input "true"
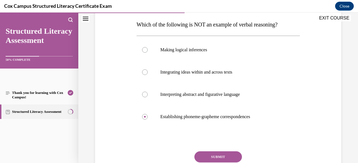
click at [219, 153] on button "SUBMIT" at bounding box center [217, 157] width 47 height 11
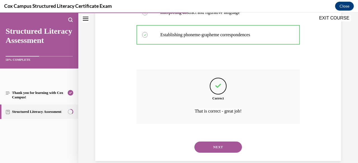
click at [214, 148] on button "NEXT" at bounding box center [217, 147] width 47 height 11
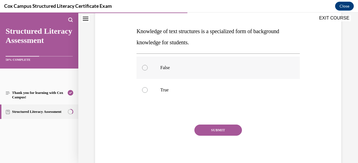
scroll to position [69, 0]
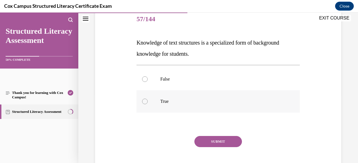
click at [161, 107] on label "True" at bounding box center [217, 101] width 163 height 22
click at [147, 104] on input "True" at bounding box center [145, 102] width 6 height 6
radio input "true"
click at [210, 141] on button "SUBMIT" at bounding box center [217, 141] width 47 height 11
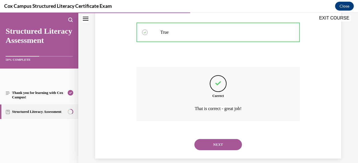
scroll to position [145, 0]
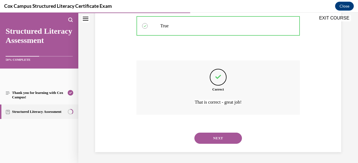
click at [215, 144] on div "NEXT" at bounding box center [217, 138] width 163 height 22
click at [214, 139] on button "NEXT" at bounding box center [217, 138] width 47 height 11
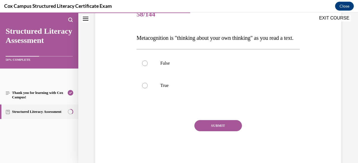
scroll to position [74, 0]
click at [176, 97] on label "True" at bounding box center [217, 85] width 163 height 22
click at [147, 88] on input "True" at bounding box center [145, 86] width 6 height 6
radio input "true"
click at [215, 131] on button "SUBMIT" at bounding box center [217, 125] width 47 height 11
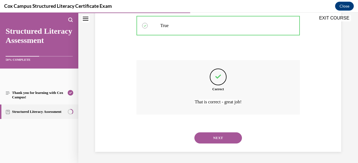
scroll to position [145, 0]
click at [205, 142] on button "NEXT" at bounding box center [217, 138] width 47 height 11
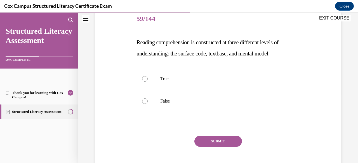
scroll to position [82, 0]
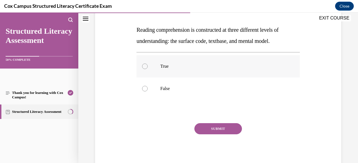
click at [170, 67] on p "True" at bounding box center [222, 67] width 125 height 6
click at [147, 67] on input "True" at bounding box center [145, 67] width 6 height 6
radio input "true"
click at [212, 133] on button "SUBMIT" at bounding box center [217, 128] width 47 height 11
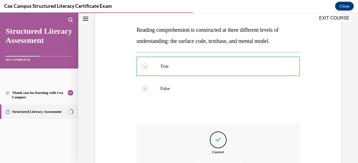
scroll to position [145, 0]
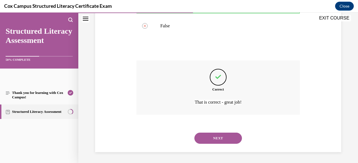
click at [217, 140] on button "NEXT" at bounding box center [217, 138] width 47 height 11
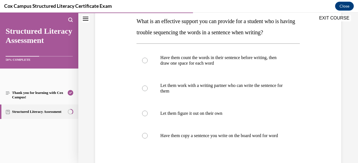
scroll to position [91, 0]
click at [205, 60] on p "Have them count the words in their sentence before writing, then draw one space…" at bounding box center [222, 60] width 125 height 11
click at [147, 60] on input "Have them count the words in their sentence before writing, then draw one space…" at bounding box center [145, 61] width 6 height 6
radio input "true"
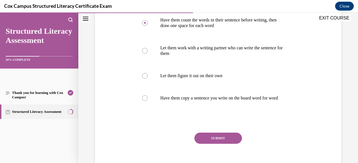
scroll to position [129, 0]
click at [215, 142] on button "SUBMIT" at bounding box center [217, 137] width 47 height 11
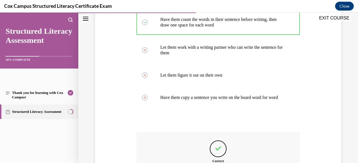
scroll to position [206, 0]
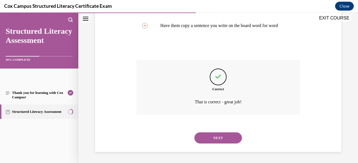
click at [216, 139] on button "NEXT" at bounding box center [217, 138] width 47 height 11
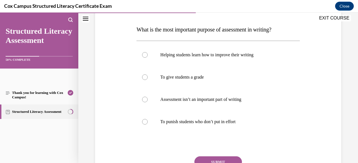
scroll to position [84, 0]
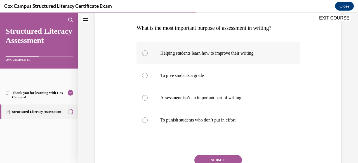
click at [198, 54] on p "Helping students learn how to improve their writing" at bounding box center [222, 54] width 125 height 6
click at [147, 54] on input "Helping students learn how to improve their writing" at bounding box center [145, 54] width 6 height 6
radio input "true"
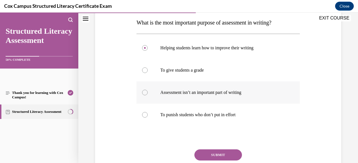
scroll to position [90, 0]
click at [210, 152] on button "SUBMIT" at bounding box center [217, 154] width 47 height 11
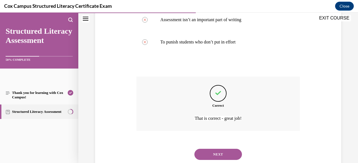
scroll to position [178, 0]
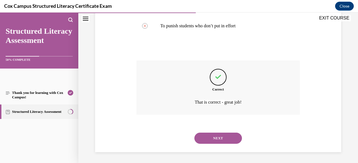
click at [205, 139] on button "NEXT" at bounding box center [217, 138] width 47 height 11
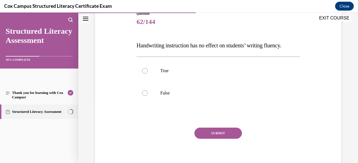
scroll to position [70, 0]
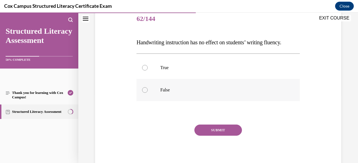
click at [173, 101] on label "False" at bounding box center [217, 90] width 163 height 22
click at [147, 93] on input "False" at bounding box center [145, 90] width 6 height 6
radio input "true"
click at [209, 136] on button "SUBMIT" at bounding box center [217, 130] width 47 height 11
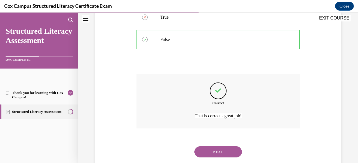
scroll to position [114, 0]
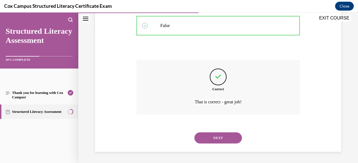
click at [211, 137] on button "NEXT" at bounding box center [217, 138] width 47 height 11
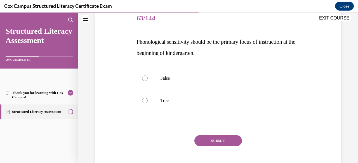
scroll to position [71, 0]
click at [166, 102] on p "True" at bounding box center [222, 100] width 125 height 6
click at [147, 102] on input "True" at bounding box center [145, 100] width 6 height 6
radio input "true"
click at [213, 139] on button "SUBMIT" at bounding box center [217, 140] width 47 height 11
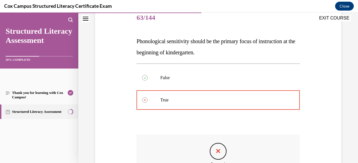
scroll to position [145, 0]
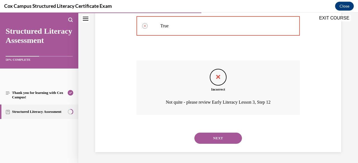
click at [217, 136] on button "NEXT" at bounding box center [217, 138] width 47 height 11
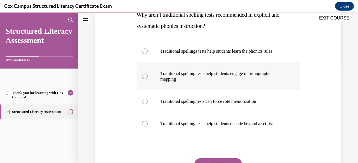
scroll to position [98, 0]
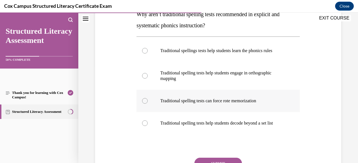
click at [218, 104] on p "Traditional spelling tests can force rote memorization" at bounding box center [222, 101] width 125 height 6
click at [147, 104] on input "Traditional spelling tests can force rote memorization" at bounding box center [145, 101] width 6 height 6
radio input "true"
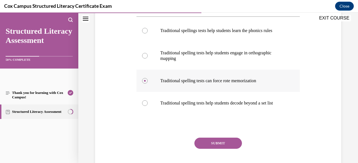
scroll to position [130, 0]
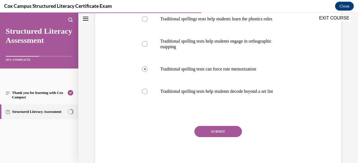
click at [215, 137] on button "SUBMIT" at bounding box center [217, 131] width 47 height 11
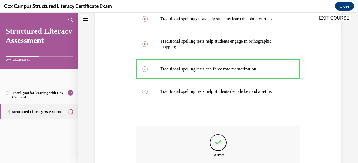
scroll to position [206, 0]
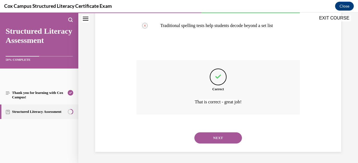
click at [215, 142] on button "NEXT" at bounding box center [217, 138] width 47 height 11
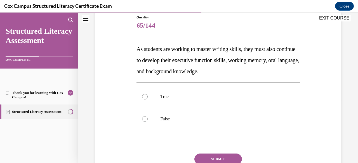
scroll to position [63, 0]
click at [199, 100] on label "True" at bounding box center [217, 96] width 163 height 22
click at [147, 99] on input "True" at bounding box center [145, 97] width 6 height 6
radio input "true"
click at [213, 154] on button "SUBMIT" at bounding box center [217, 158] width 47 height 11
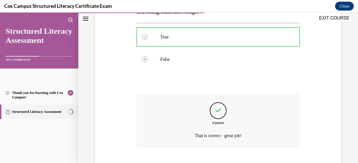
scroll to position [123, 0]
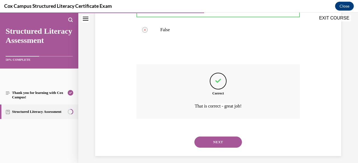
click at [210, 140] on button "NEXT" at bounding box center [217, 142] width 47 height 11
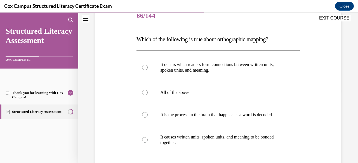
scroll to position [85, 0]
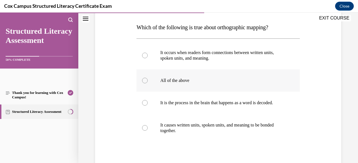
click at [187, 81] on p "All of the above" at bounding box center [222, 81] width 125 height 6
click at [147, 81] on input "All of the above" at bounding box center [145, 81] width 6 height 6
radio input "true"
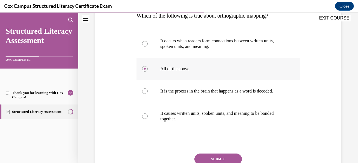
scroll to position [85, 0]
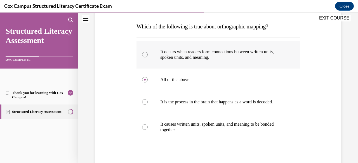
click at [181, 54] on p "It occurs when readers form connections between written units, spoken units, an…" at bounding box center [222, 54] width 125 height 11
click at [147, 54] on input "It occurs when readers form connections between written units, spoken units, an…" at bounding box center [145, 55] width 6 height 6
radio input "true"
click at [182, 127] on p "It causes written units, spoken units, and meaning to be bonded together." at bounding box center [222, 127] width 125 height 11
click at [147, 127] on input "It causes written units, spoken units, and meaning to be bonded together." at bounding box center [145, 128] width 6 height 6
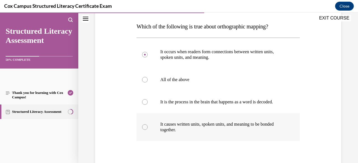
radio input "true"
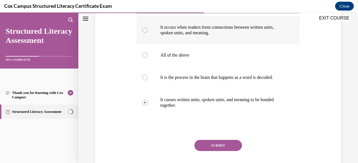
scroll to position [111, 0]
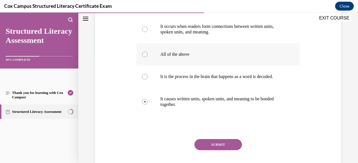
click at [184, 56] on p "All of the above" at bounding box center [222, 55] width 125 height 6
click at [147, 56] on input "All of the above" at bounding box center [145, 55] width 6 height 6
radio input "true"
click at [216, 150] on button "SUBMIT" at bounding box center [217, 144] width 47 height 11
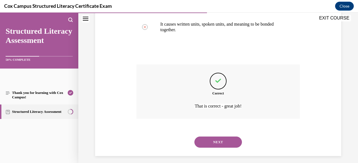
click at [214, 146] on button "NEXT" at bounding box center [217, 142] width 47 height 11
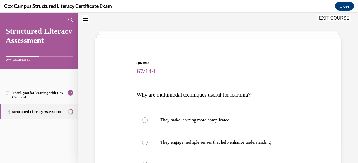
scroll to position [81, 0]
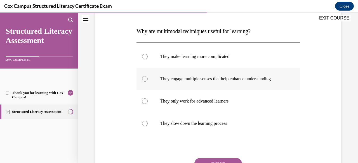
click at [191, 88] on label "They engage multiple senses that help enhance understanding" at bounding box center [217, 79] width 163 height 22
click at [147, 82] on input "They engage multiple senses that help enhance understanding" at bounding box center [145, 79] width 6 height 6
radio input "true"
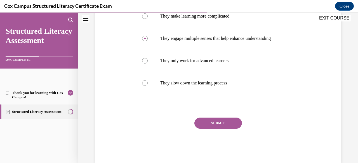
click at [208, 129] on button "SUBMIT" at bounding box center [217, 123] width 47 height 11
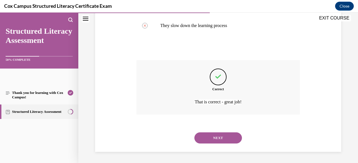
scroll to position [184, 0]
click at [208, 143] on button "NEXT" at bounding box center [217, 138] width 47 height 11
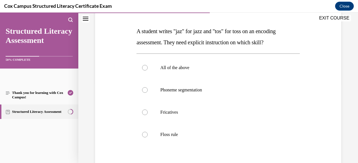
scroll to position [81, 0]
click at [178, 133] on p "Floss rule" at bounding box center [222, 135] width 125 height 6
click at [147, 133] on input "Floss rule" at bounding box center [145, 135] width 6 height 6
radio input "true"
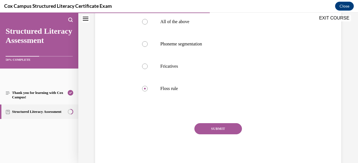
click at [211, 128] on button "SUBMIT" at bounding box center [217, 128] width 47 height 11
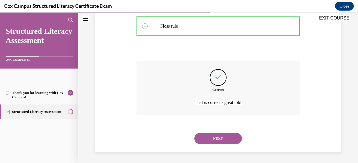
scroll to position [190, 0]
click at [211, 139] on button "NEXT" at bounding box center [217, 138] width 47 height 11
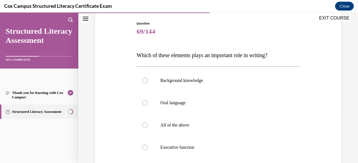
scroll to position [78, 0]
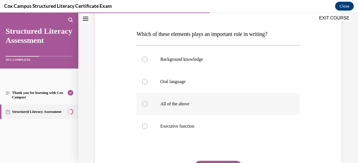
click at [183, 102] on p "All of the above" at bounding box center [222, 104] width 125 height 6
click at [147, 102] on input "All of the above" at bounding box center [145, 104] width 6 height 6
radio input "true"
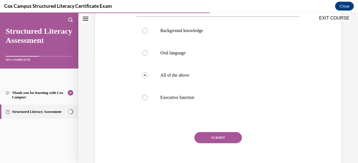
scroll to position [107, 0]
click at [210, 135] on button "SUBMIT" at bounding box center [217, 137] width 47 height 11
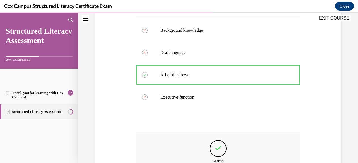
scroll to position [178, 0]
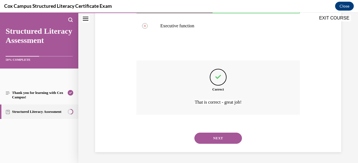
click at [212, 143] on button "NEXT" at bounding box center [217, 138] width 47 height 11
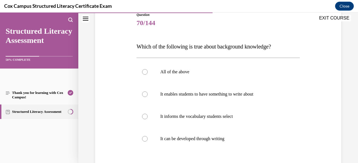
scroll to position [72, 0]
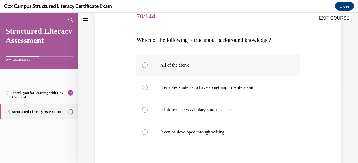
click at [185, 67] on p "All of the above" at bounding box center [222, 66] width 125 height 6
click at [147, 67] on input "All of the above" at bounding box center [145, 66] width 6 height 6
radio input "true"
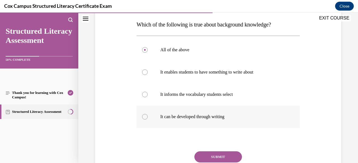
scroll to position [87, 0]
click at [197, 80] on label "It enables students to have something to write about" at bounding box center [217, 72] width 163 height 22
click at [147, 75] on input "It enables students to have something to write about" at bounding box center [145, 73] width 6 height 6
radio input "true"
click at [219, 156] on button "SUBMIT" at bounding box center [217, 157] width 47 height 11
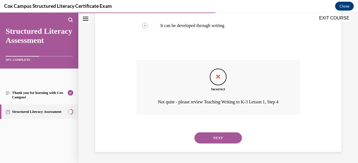
click at [212, 136] on button "NEXT" at bounding box center [217, 138] width 47 height 11
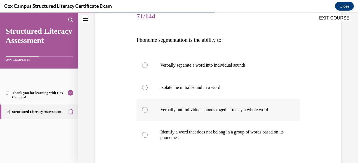
scroll to position [73, 0]
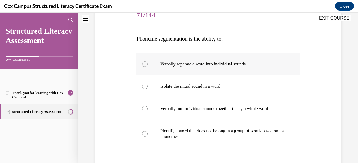
click at [205, 65] on p "Verbally separate a word into individual sounds" at bounding box center [222, 64] width 125 height 6
click at [147, 65] on input "Verbally separate a word into individual sounds" at bounding box center [145, 64] width 6 height 6
radio input "true"
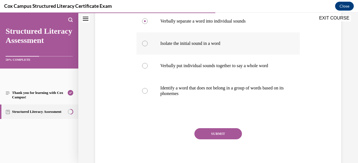
scroll to position [116, 0]
click at [216, 132] on button "SUBMIT" at bounding box center [217, 133] width 47 height 11
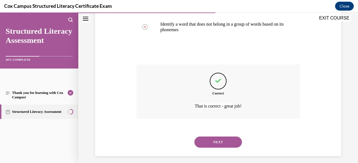
click at [214, 146] on button "NEXT" at bounding box center [217, 142] width 47 height 11
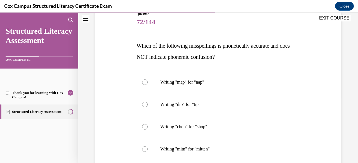
scroll to position [77, 0]
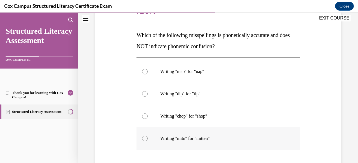
click at [213, 143] on label "Writing "mitn" for "mitten"" at bounding box center [217, 139] width 163 height 22
click at [147, 142] on input "Writing "mitn" for "mitten"" at bounding box center [145, 139] width 6 height 6
radio input "true"
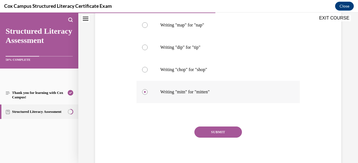
scroll to position [124, 0]
click at [211, 131] on button "SUBMIT" at bounding box center [217, 132] width 47 height 11
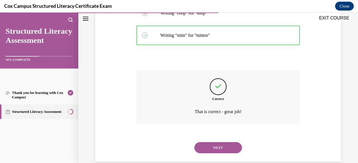
click at [209, 146] on button "NEXT" at bounding box center [217, 147] width 47 height 11
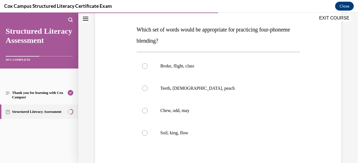
scroll to position [83, 0]
click at [175, 59] on label "Broke, flight, class" at bounding box center [217, 66] width 163 height 22
click at [147, 63] on input "Broke, flight, class" at bounding box center [145, 66] width 6 height 6
radio input "true"
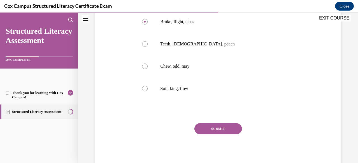
click at [202, 126] on button "SUBMIT" at bounding box center [217, 128] width 47 height 11
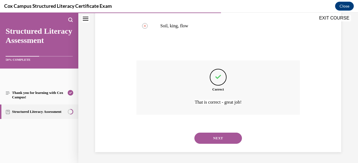
click at [208, 139] on button "NEXT" at bounding box center [217, 138] width 47 height 11
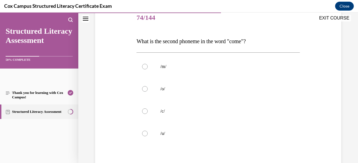
scroll to position [71, 0]
click at [187, 134] on p "/u/" at bounding box center [222, 134] width 125 height 6
click at [147, 134] on input "/u/" at bounding box center [145, 134] width 6 height 6
radio input "true"
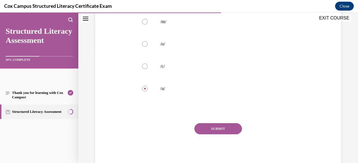
click at [205, 126] on button "SUBMIT" at bounding box center [217, 128] width 47 height 11
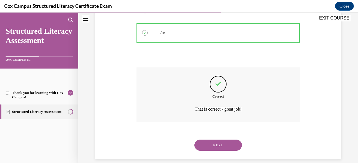
scroll to position [172, 0]
click at [209, 147] on button "NEXT" at bounding box center [217, 144] width 47 height 11
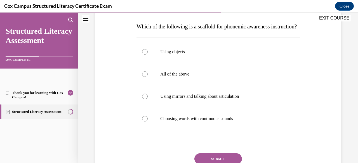
scroll to position [86, 0]
click at [169, 77] on p "All of the above" at bounding box center [222, 74] width 125 height 6
click at [147, 77] on input "All of the above" at bounding box center [145, 74] width 6 height 6
radio input "true"
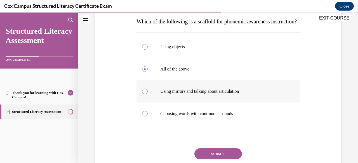
scroll to position [92, 0]
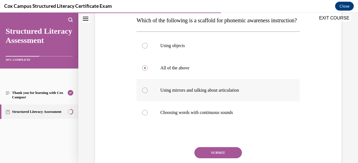
click at [176, 93] on p "Using mirrors and talking about articulation" at bounding box center [222, 91] width 125 height 6
click at [147, 93] on input "Using mirrors and talking about articulation" at bounding box center [145, 91] width 6 height 6
radio input "true"
click at [337, 20] on button "EXIT COURSE" at bounding box center [334, 18] width 34 height 7
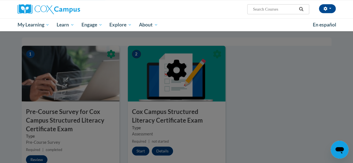
scroll to position [175, 0]
